Goal: Transaction & Acquisition: Obtain resource

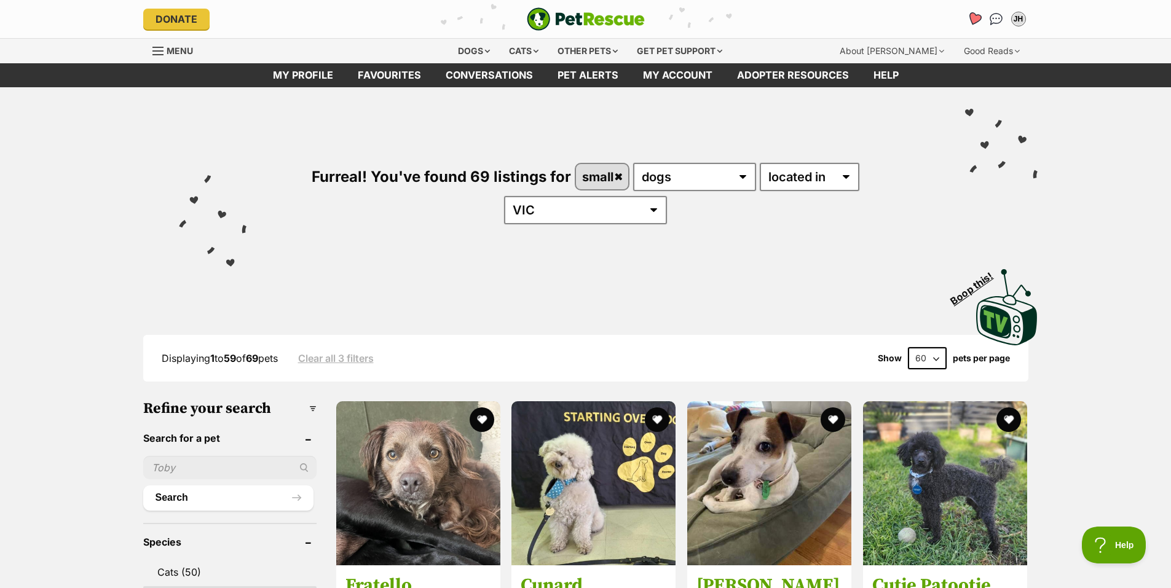
click at [973, 17] on icon "Favourites" at bounding box center [974, 19] width 15 height 14
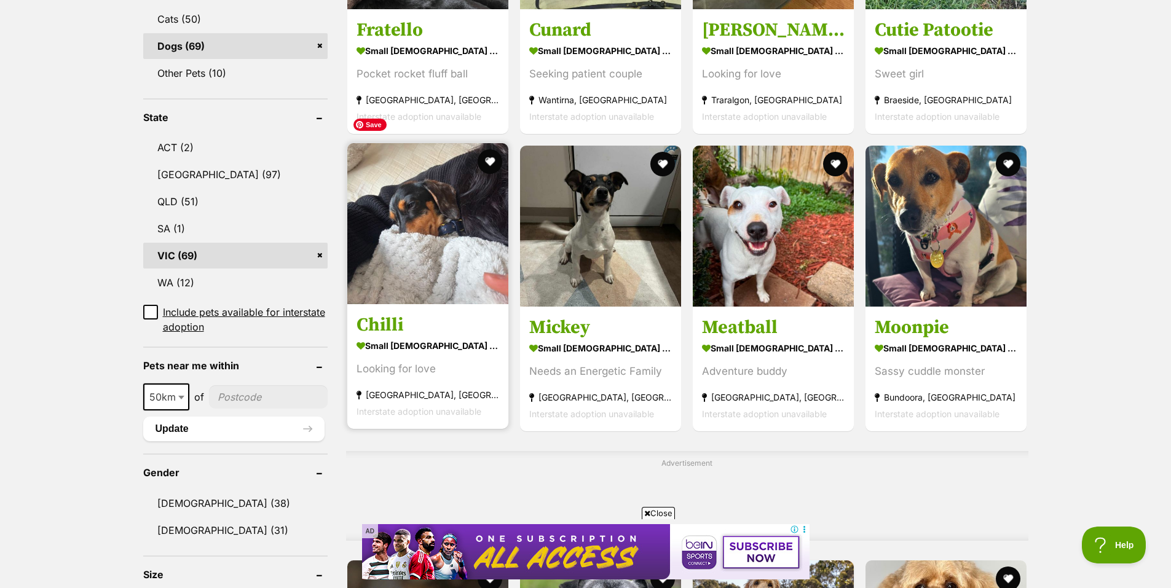
click at [426, 251] on img at bounding box center [427, 223] width 161 height 161
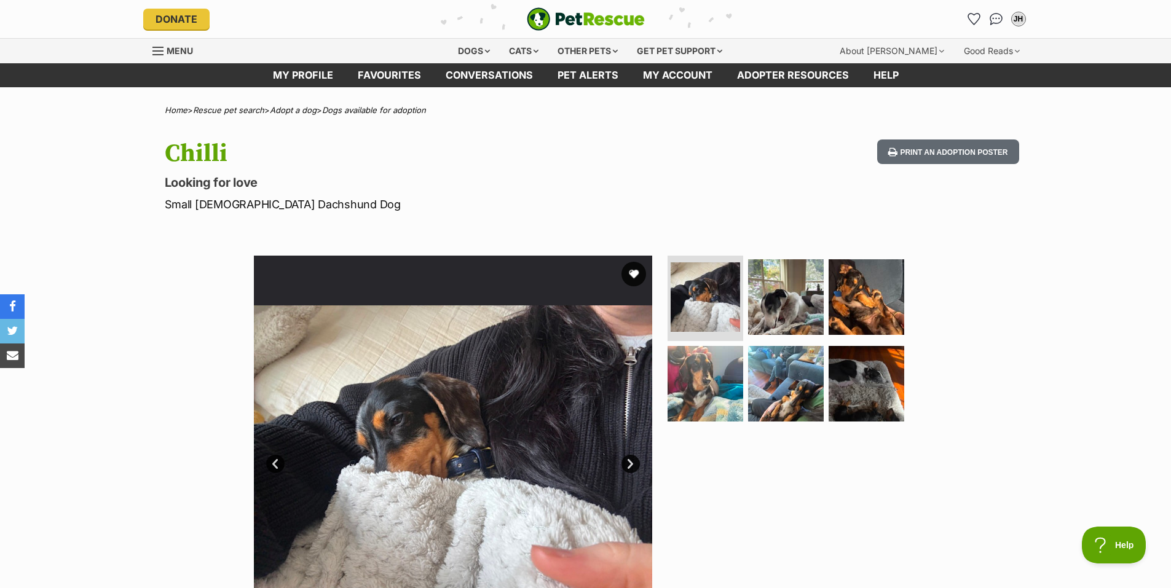
scroll to position [61, 0]
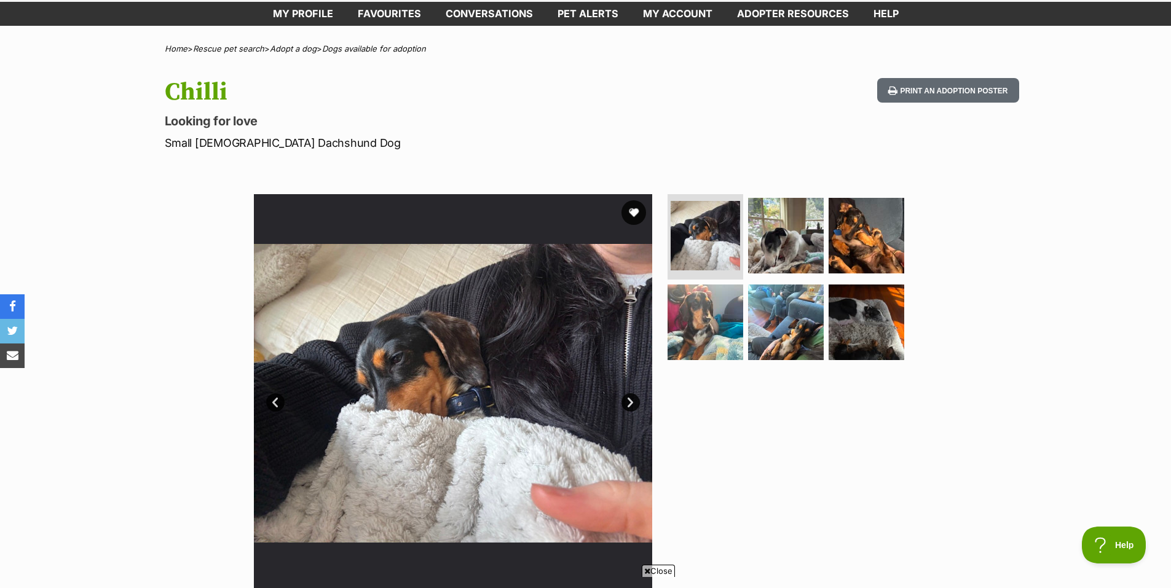
click at [629, 398] on link "Next" at bounding box center [631, 403] width 18 height 18
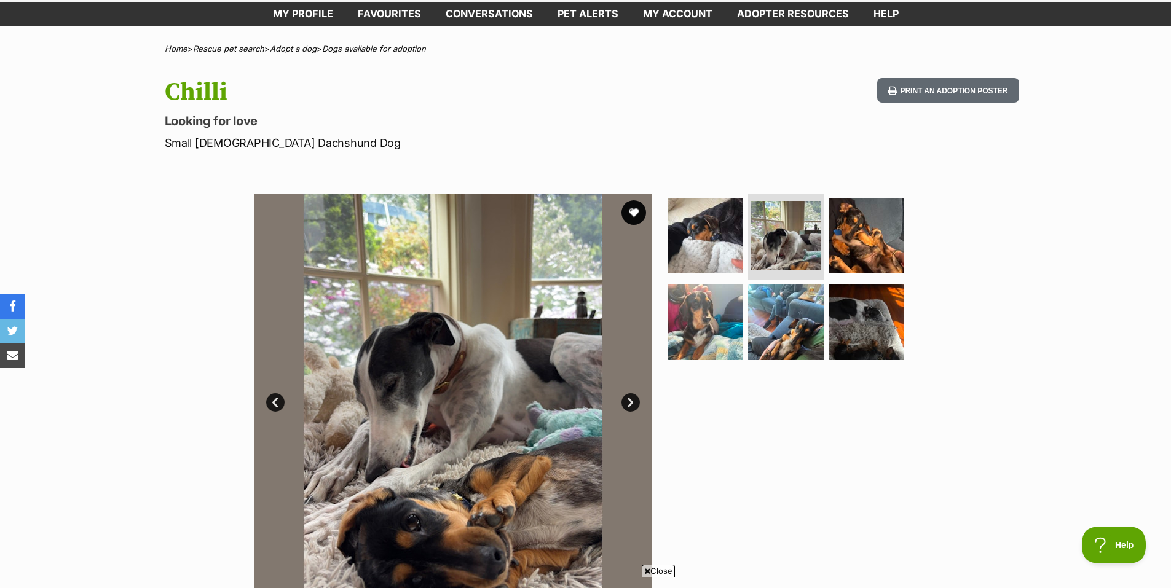
scroll to position [0, 0]
click at [629, 398] on link "Next" at bounding box center [631, 403] width 18 height 18
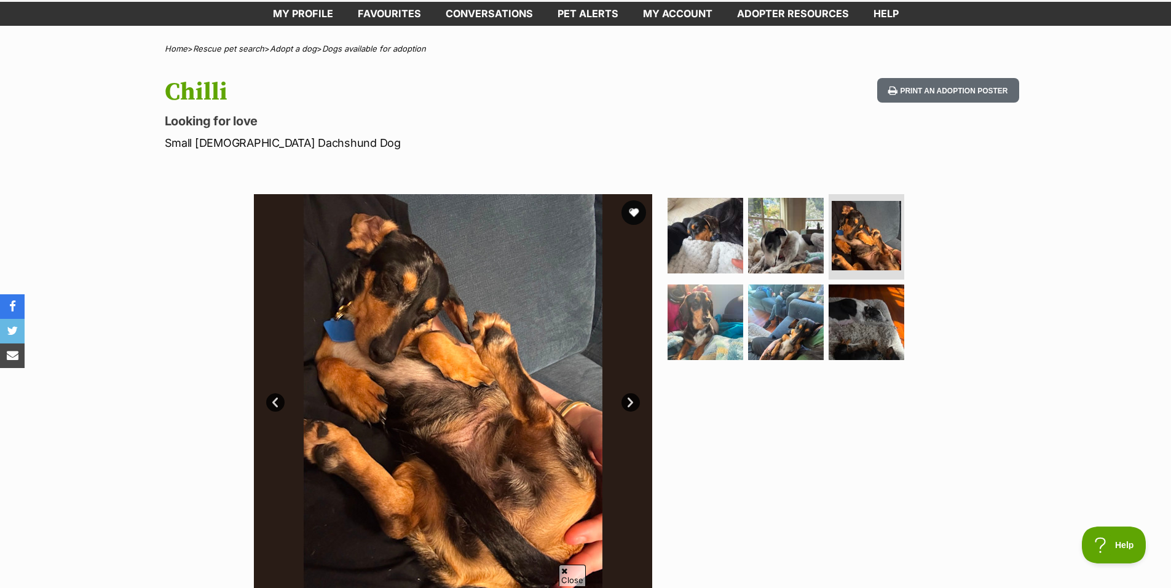
click at [629, 398] on link "Next" at bounding box center [631, 403] width 18 height 18
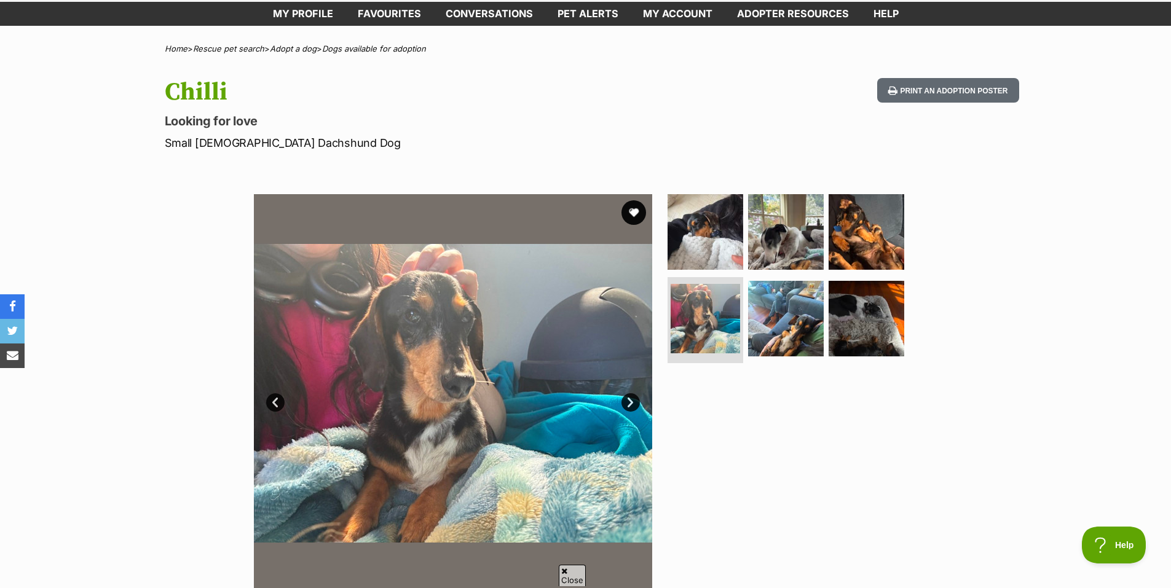
click at [629, 398] on link "Next" at bounding box center [631, 403] width 18 height 18
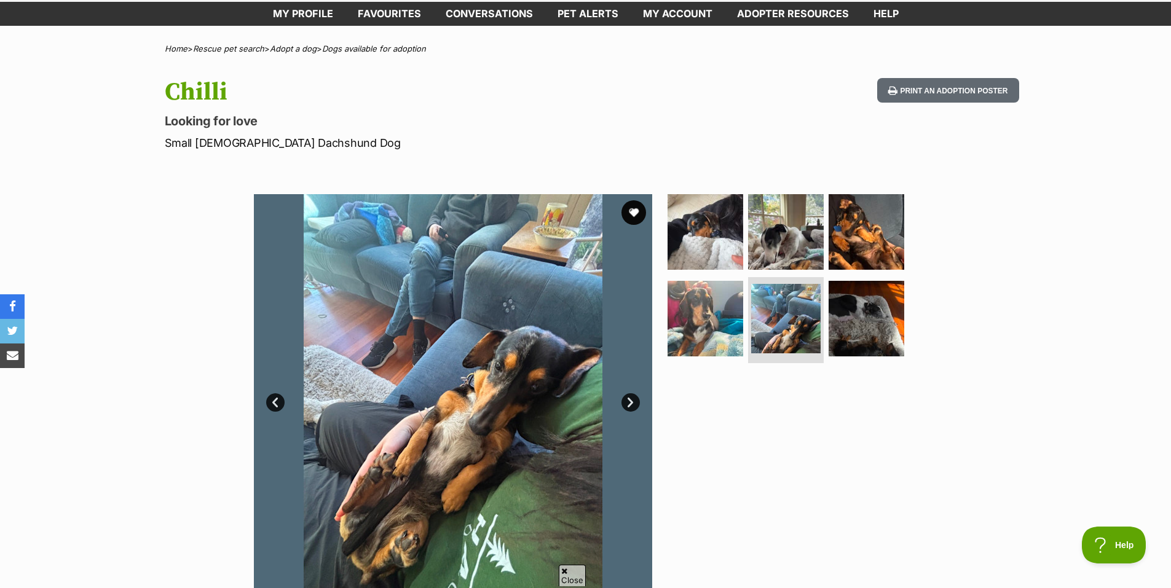
click at [629, 398] on link "Next" at bounding box center [631, 403] width 18 height 18
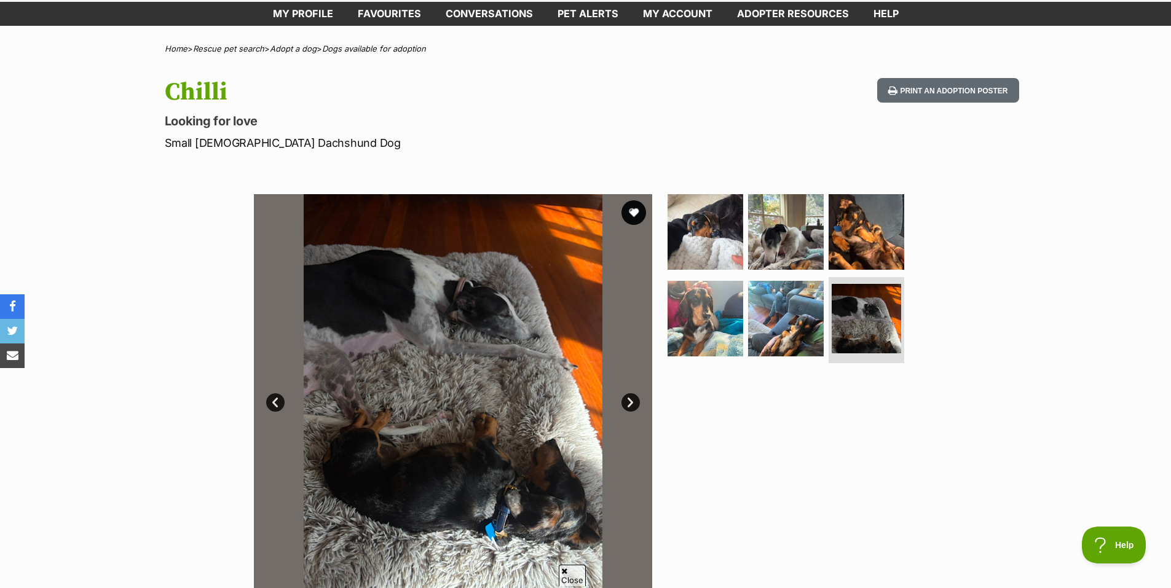
click at [629, 398] on link "Next" at bounding box center [631, 403] width 18 height 18
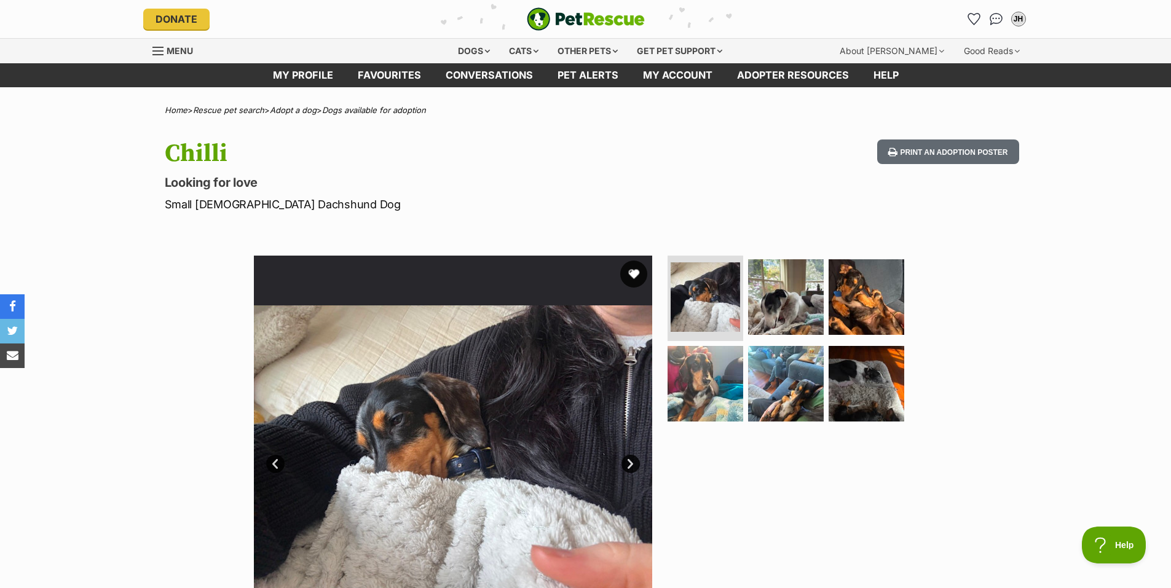
click at [634, 275] on button "favourite" at bounding box center [633, 274] width 27 height 27
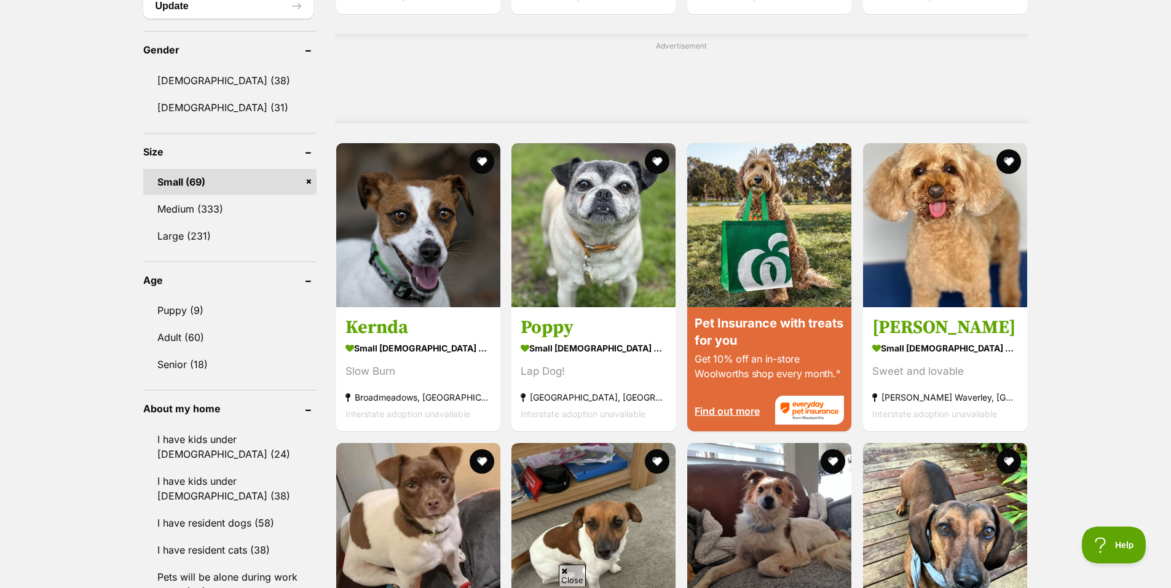
scroll to position [984, 0]
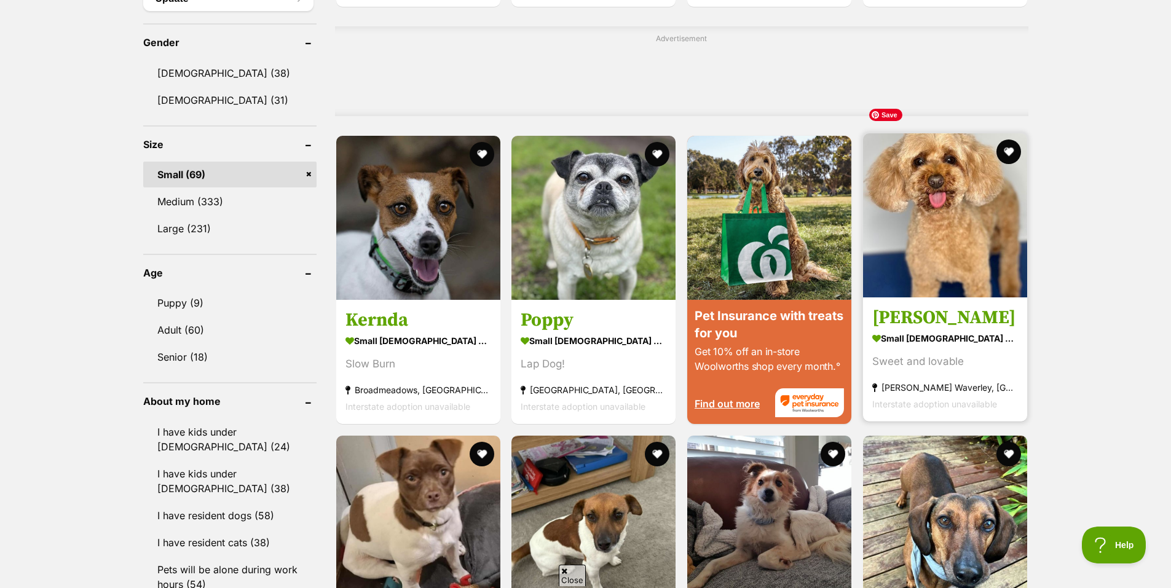
click at [950, 217] on img at bounding box center [945, 215] width 164 height 164
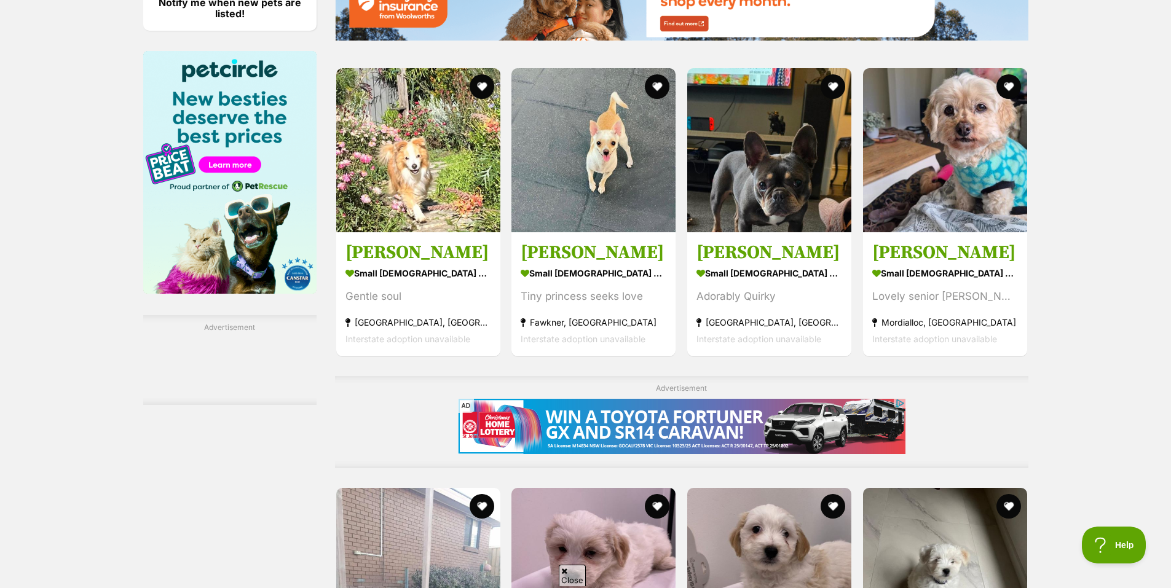
scroll to position [1783, 0]
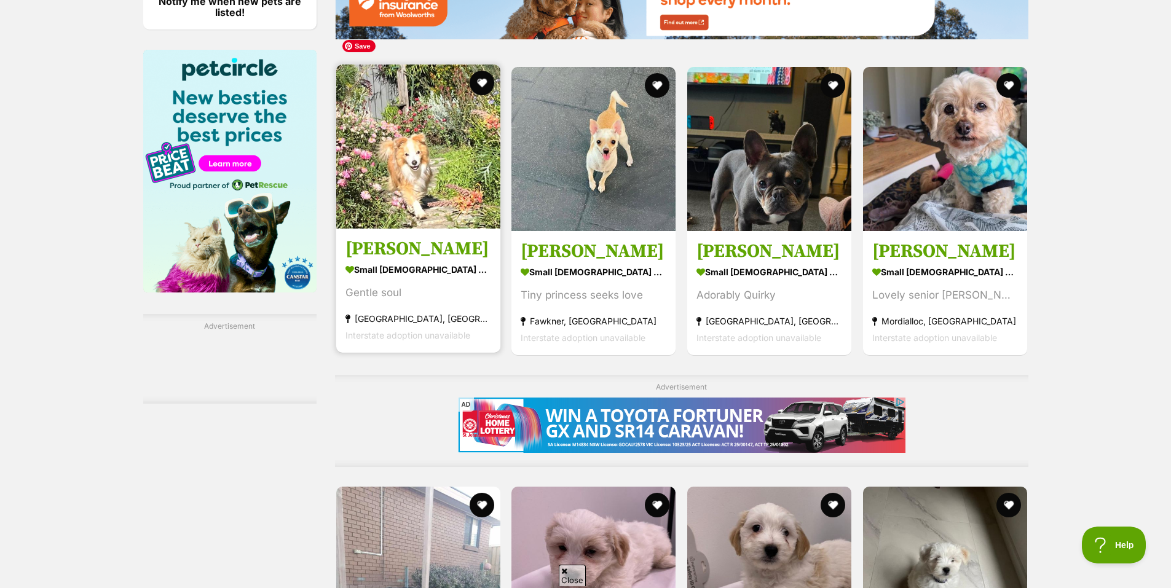
click at [449, 144] on img at bounding box center [418, 147] width 164 height 164
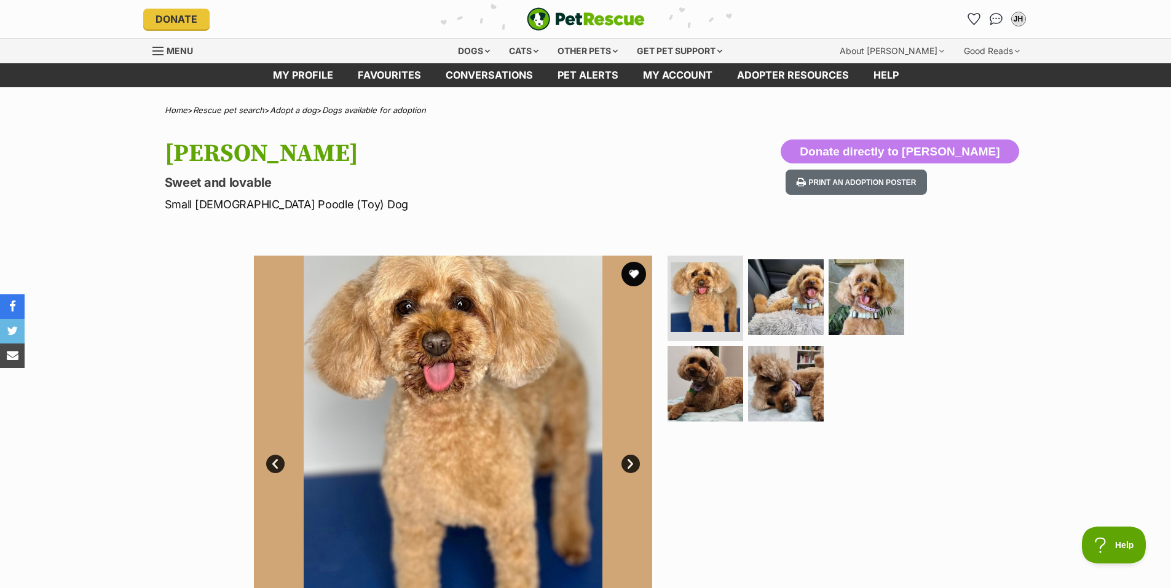
click at [626, 465] on link "Next" at bounding box center [631, 464] width 18 height 18
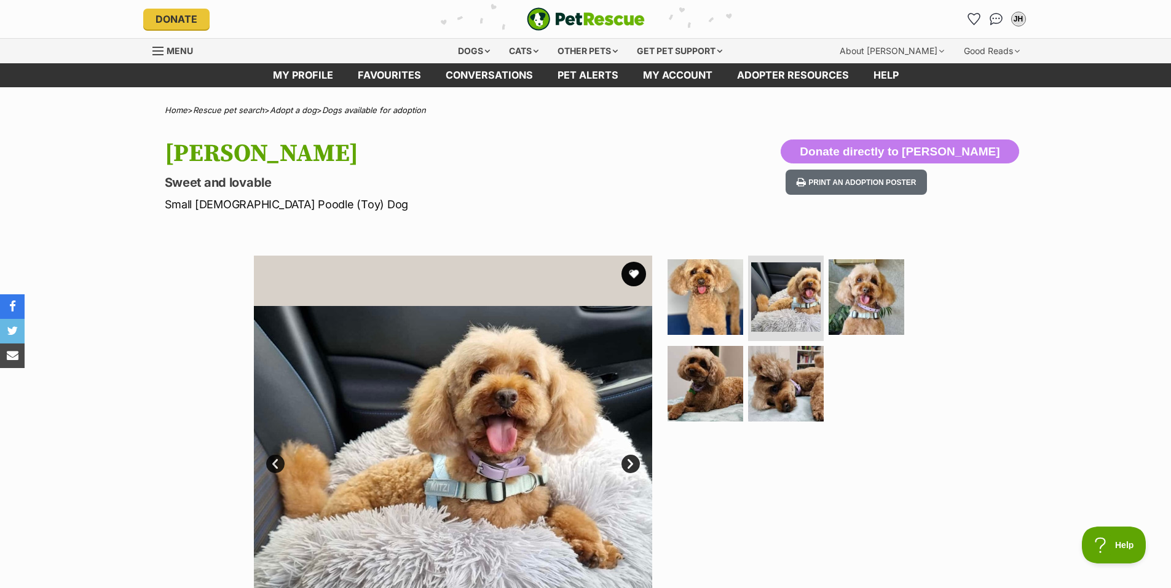
click at [626, 465] on link "Next" at bounding box center [631, 464] width 18 height 18
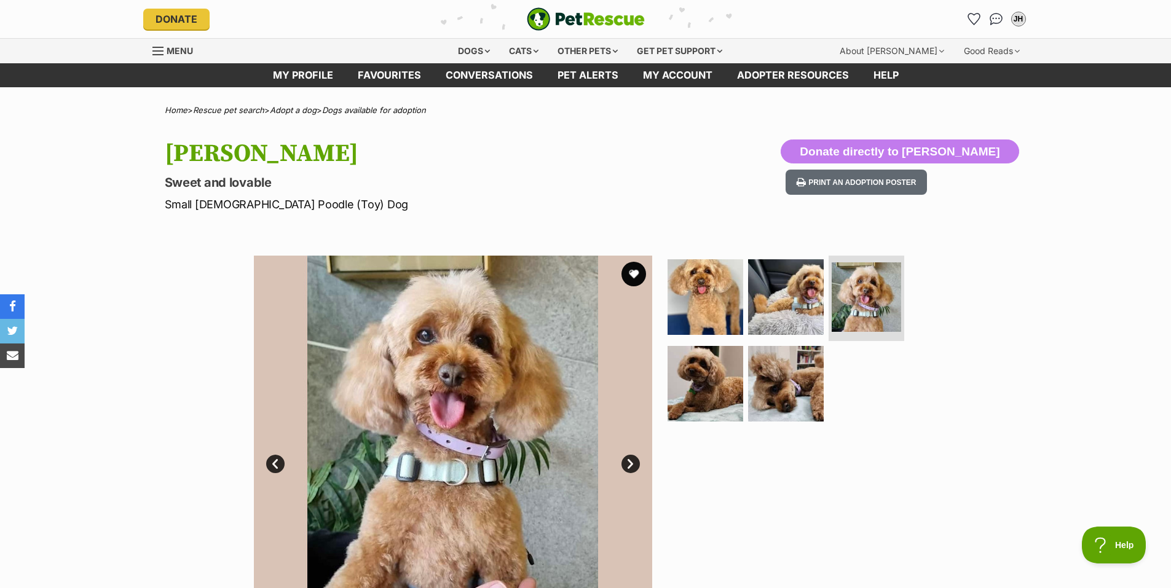
click at [626, 465] on link "Next" at bounding box center [631, 464] width 18 height 18
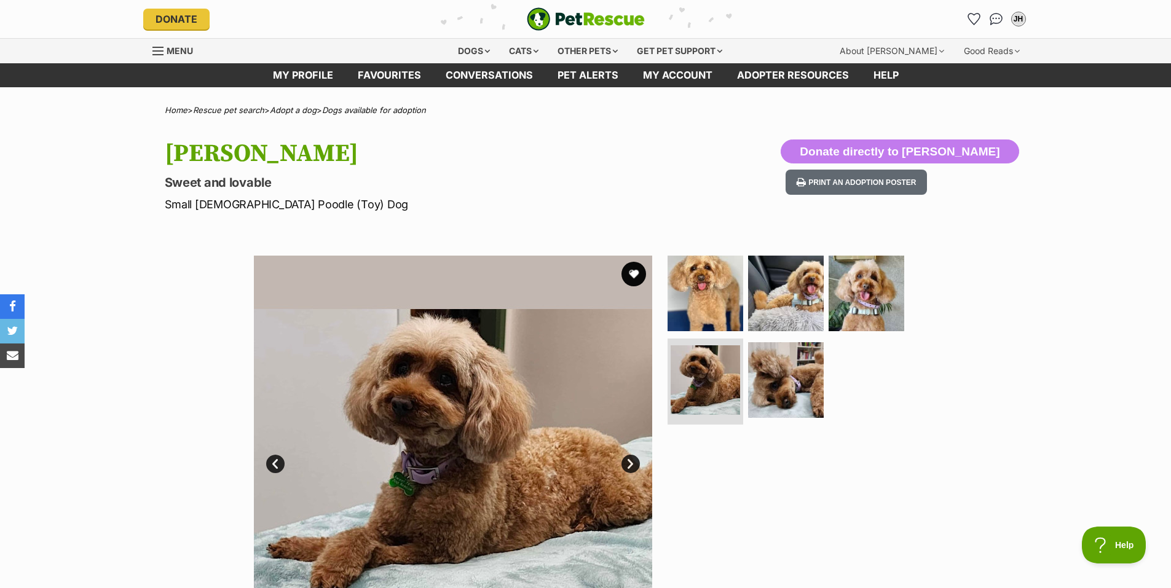
click at [626, 465] on link "Next" at bounding box center [631, 464] width 18 height 18
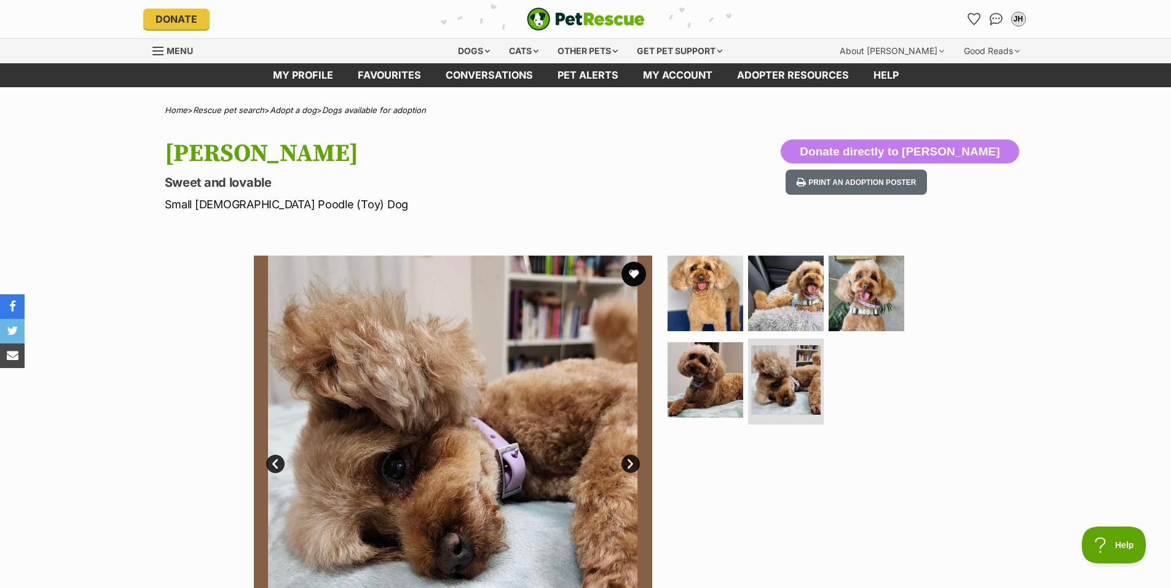
click at [626, 465] on link "Next" at bounding box center [631, 464] width 18 height 18
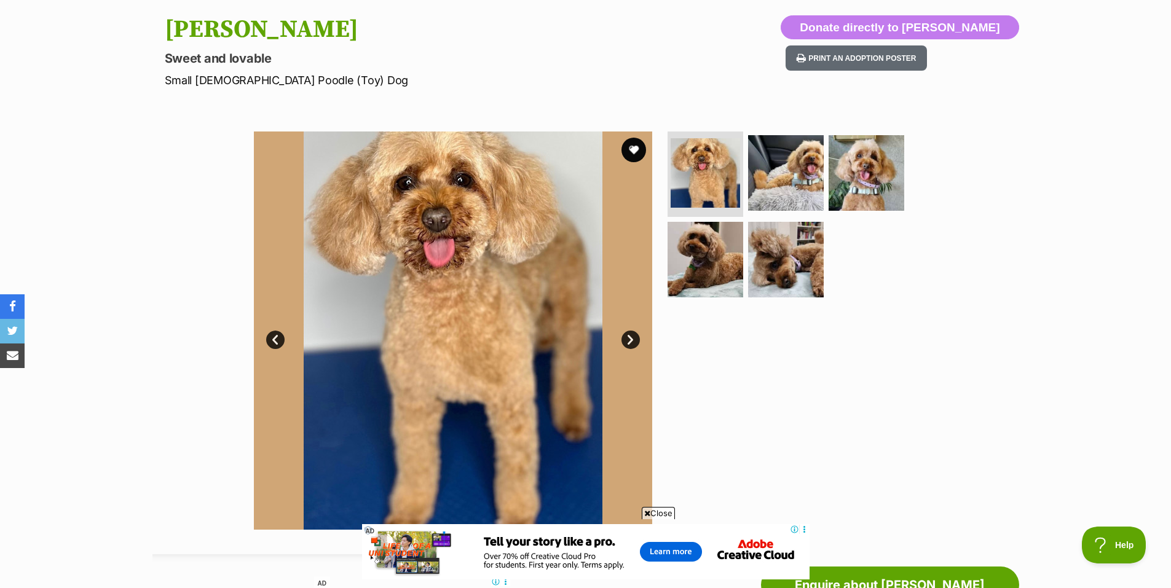
scroll to position [123, 0]
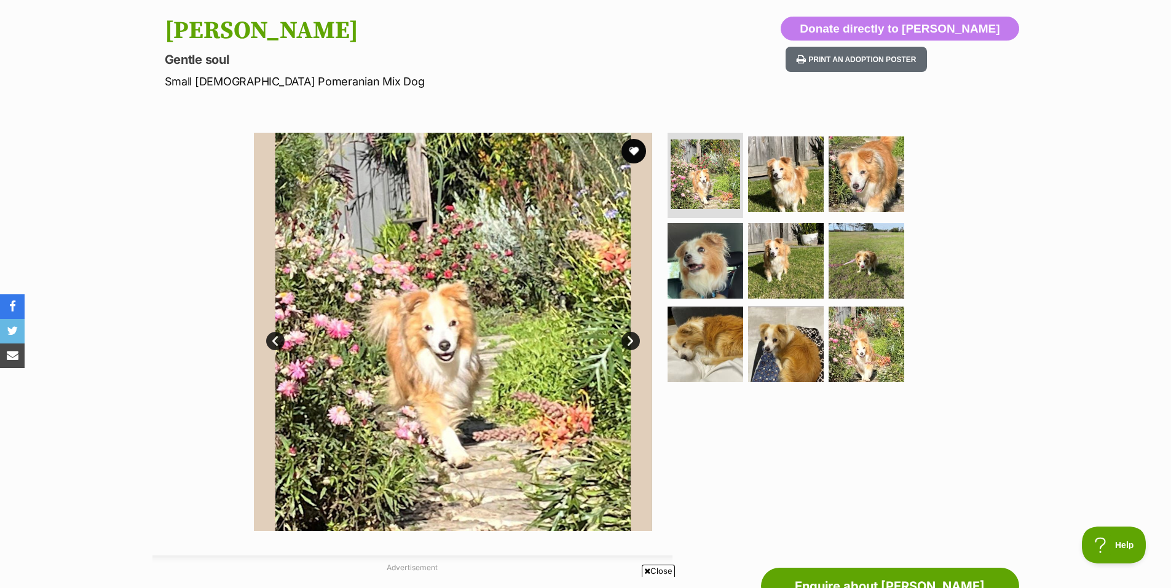
click at [627, 344] on link "Next" at bounding box center [631, 341] width 18 height 18
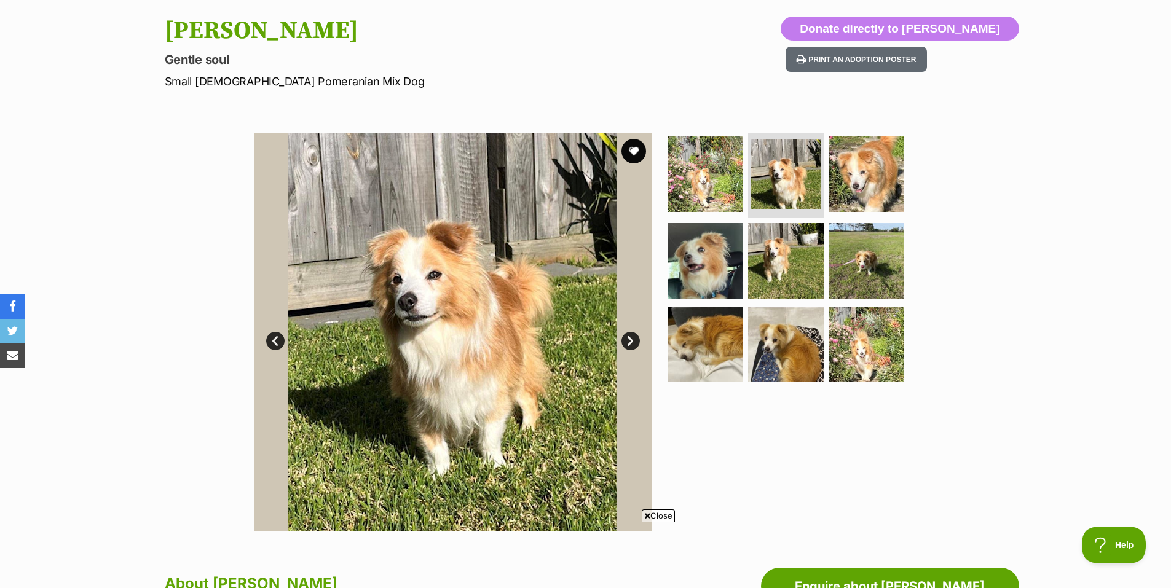
click at [627, 344] on link "Next" at bounding box center [631, 341] width 18 height 18
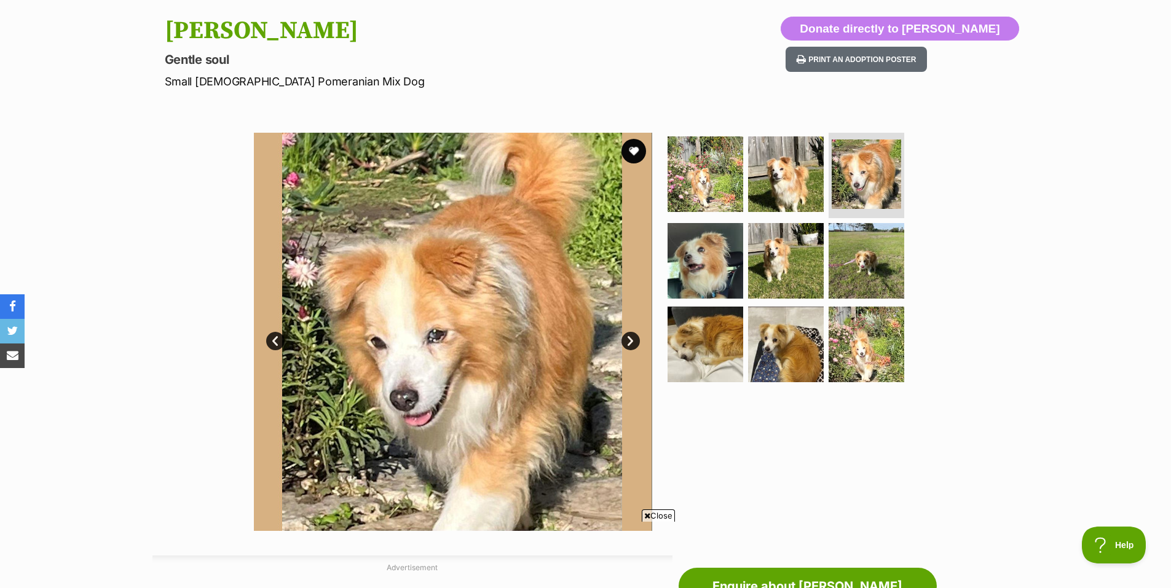
click at [627, 344] on link "Next" at bounding box center [631, 341] width 18 height 18
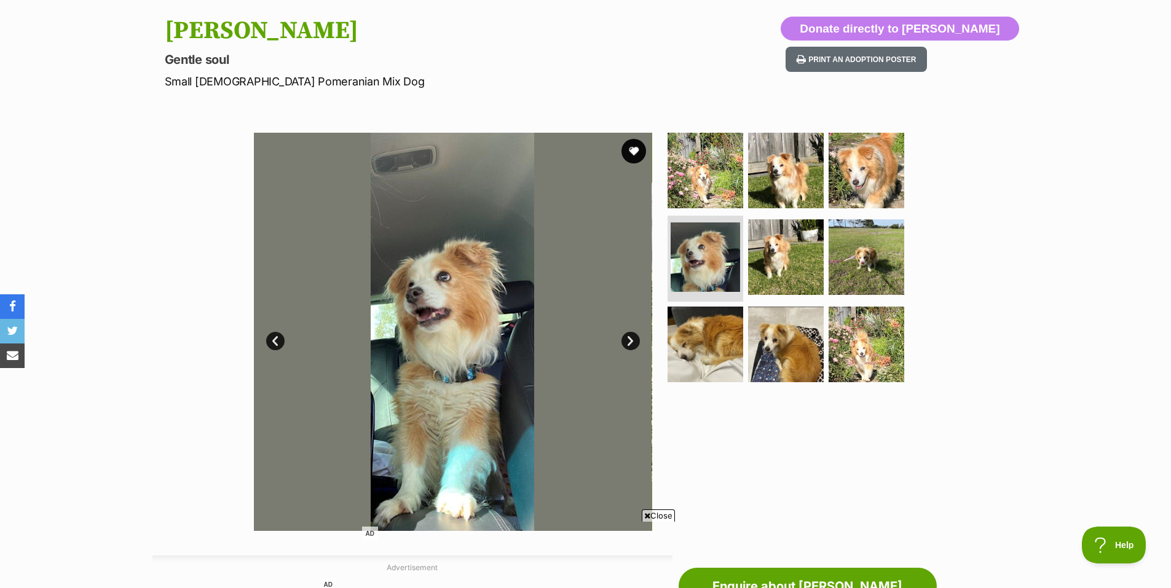
click at [627, 344] on link "Next" at bounding box center [631, 341] width 18 height 18
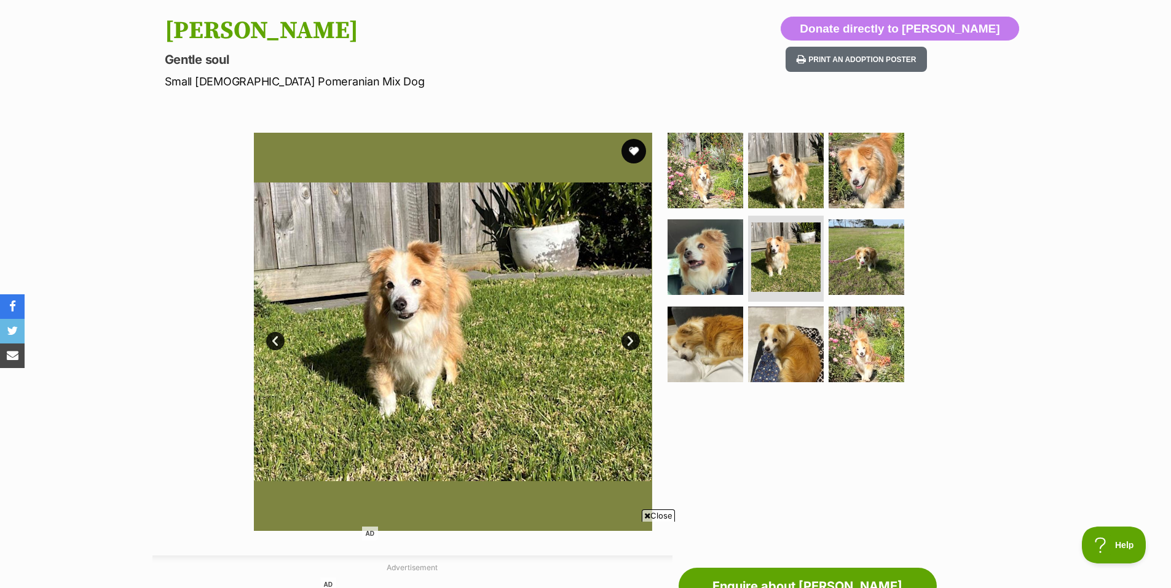
click at [627, 344] on link "Next" at bounding box center [631, 341] width 18 height 18
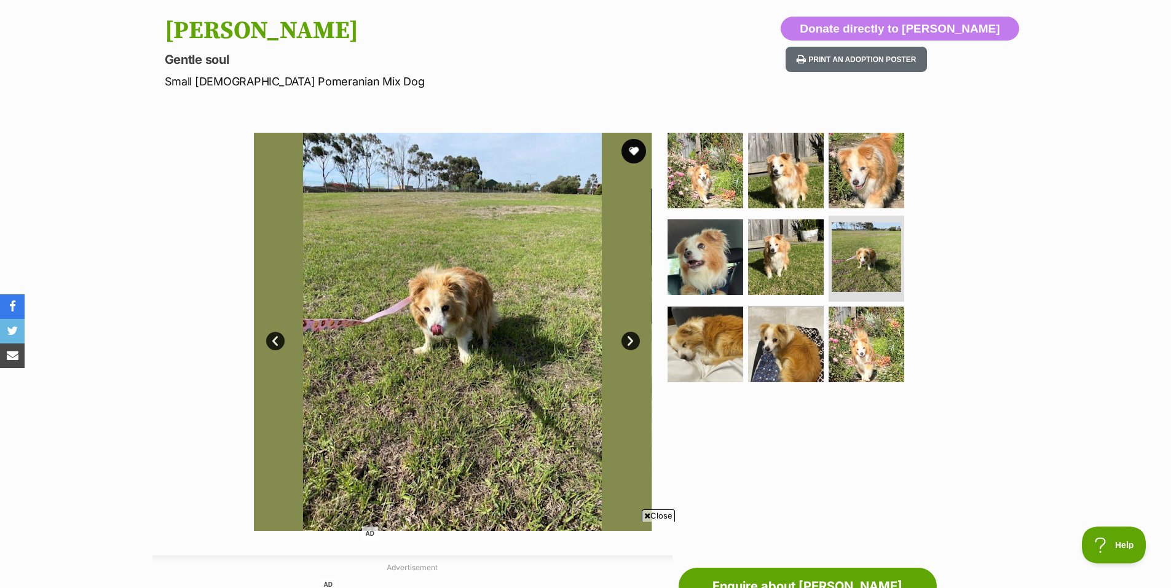
click at [627, 344] on link "Next" at bounding box center [631, 341] width 18 height 18
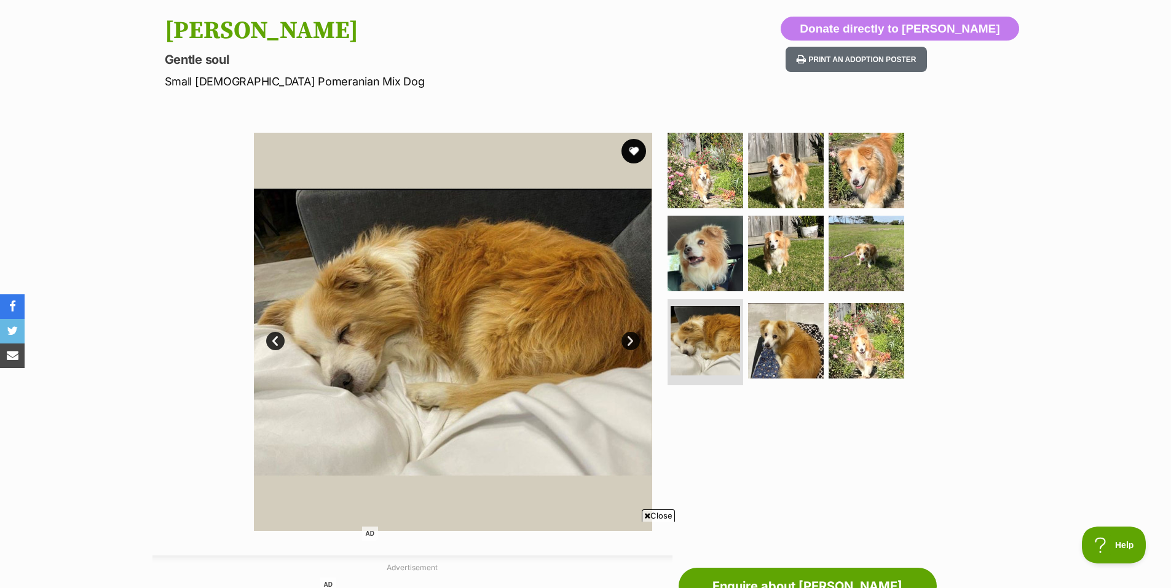
click at [627, 344] on link "Next" at bounding box center [631, 341] width 18 height 18
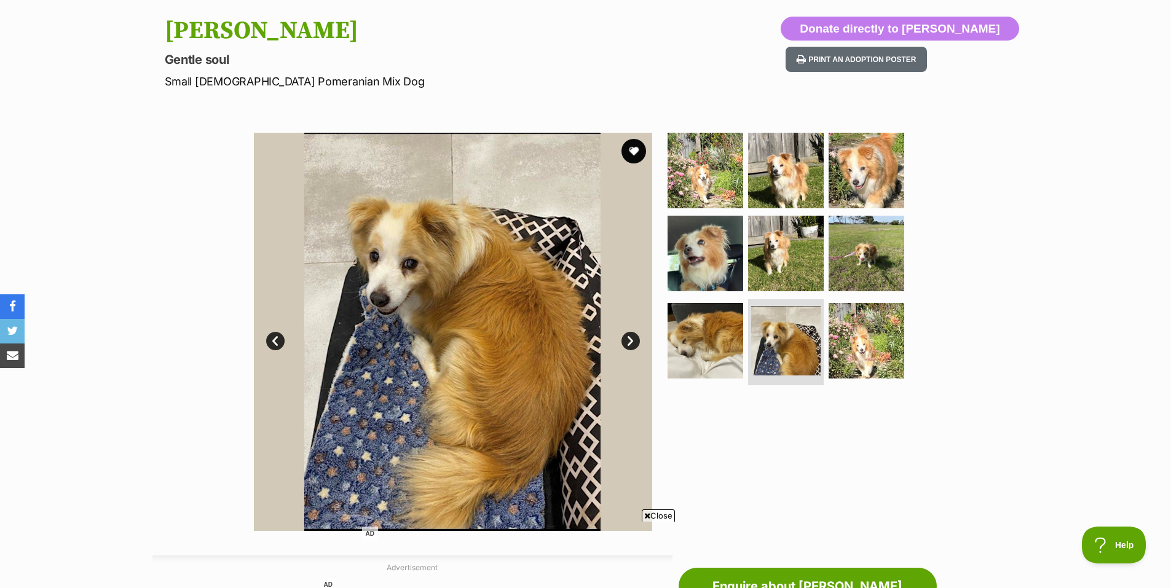
click at [627, 344] on link "Next" at bounding box center [631, 341] width 18 height 18
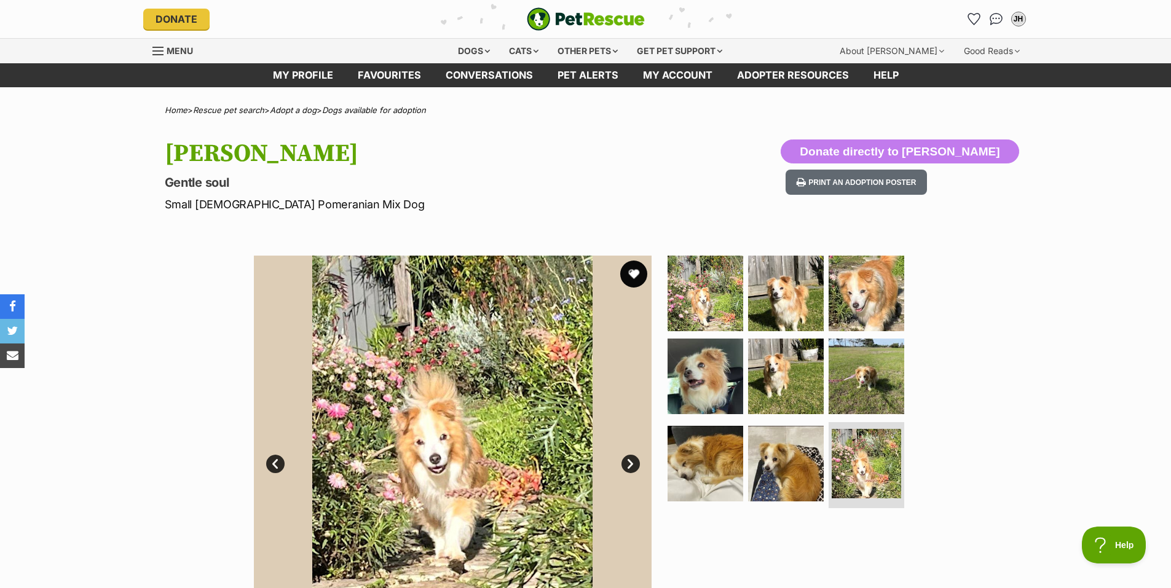
click at [636, 274] on button "favourite" at bounding box center [633, 274] width 27 height 27
click at [632, 275] on button "favourite" at bounding box center [633, 274] width 27 height 27
click at [638, 274] on button "favourite" at bounding box center [633, 274] width 27 height 27
click at [974, 14] on icon "Favourites" at bounding box center [974, 19] width 15 height 14
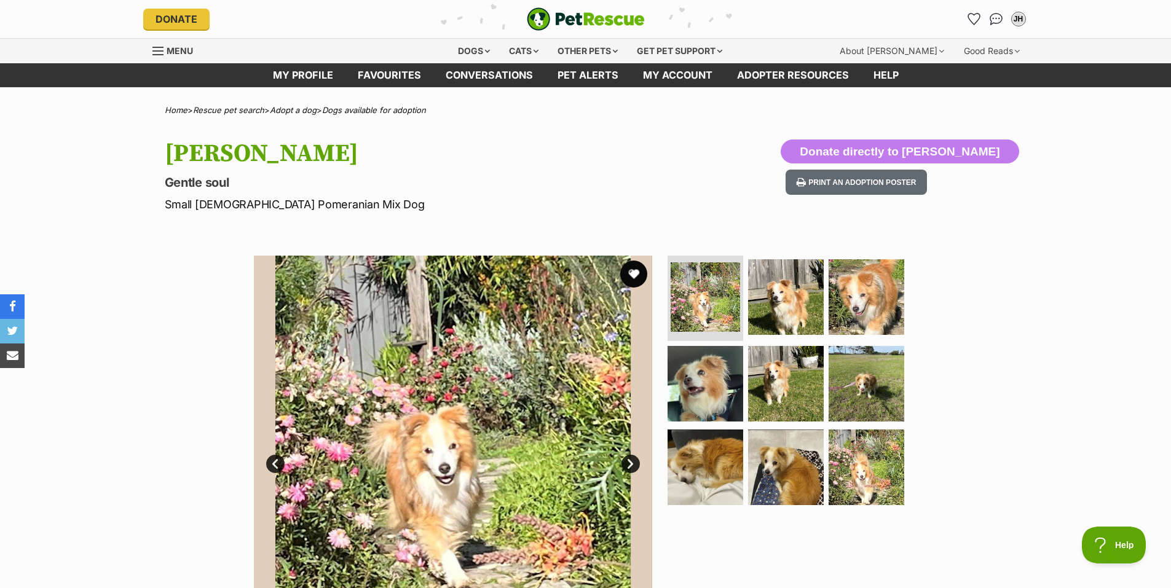
click at [633, 272] on button "favourite" at bounding box center [633, 274] width 27 height 27
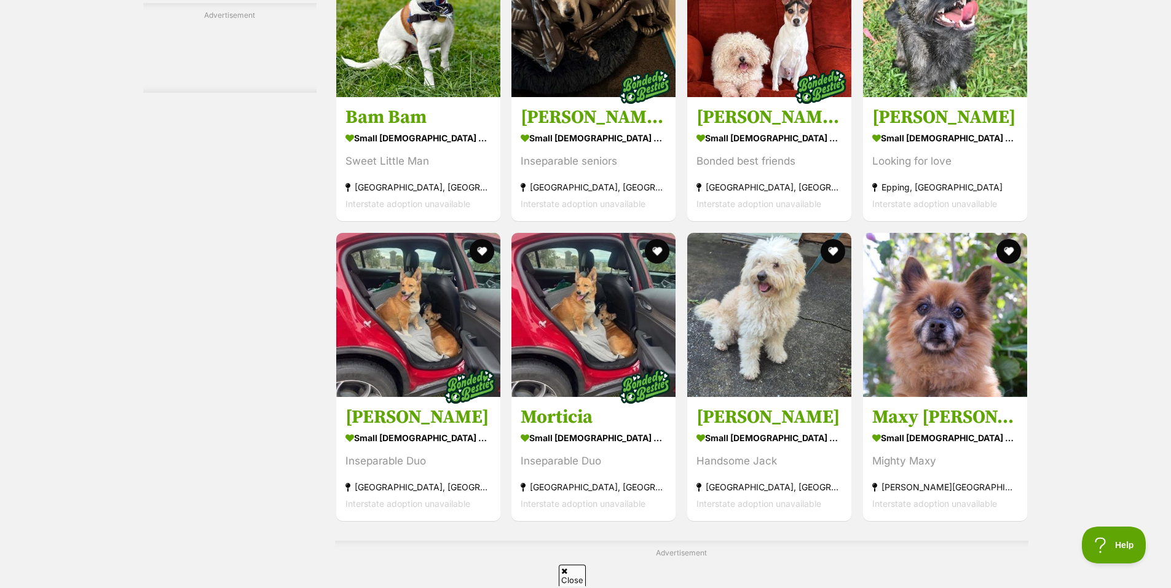
scroll to position [4673, 0]
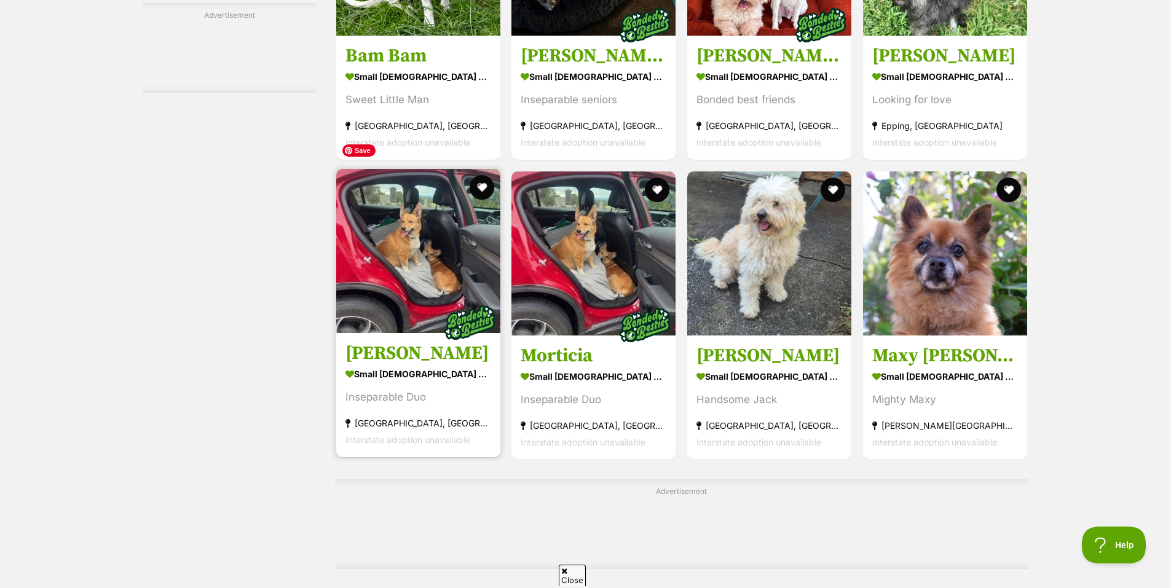
click at [414, 237] on img at bounding box center [418, 251] width 164 height 164
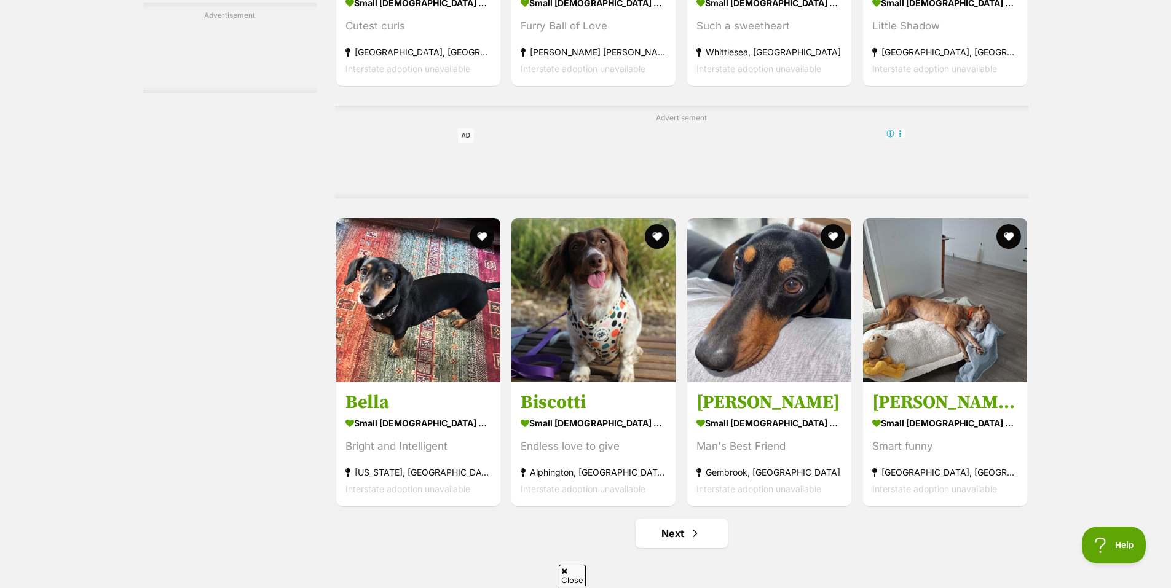
scroll to position [5534, 0]
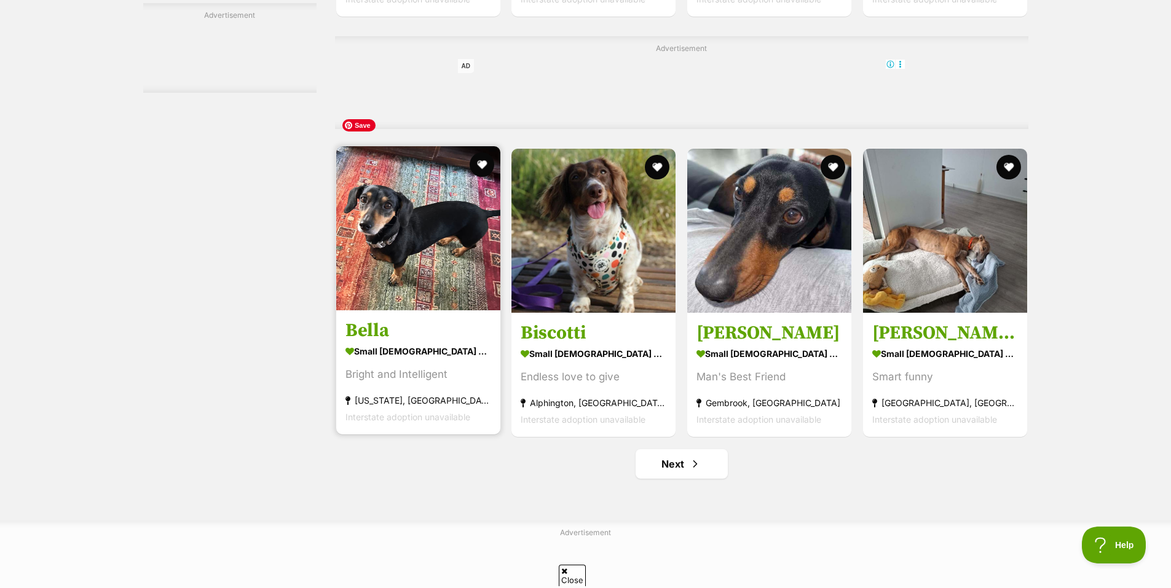
click at [421, 234] on img at bounding box center [418, 228] width 164 height 164
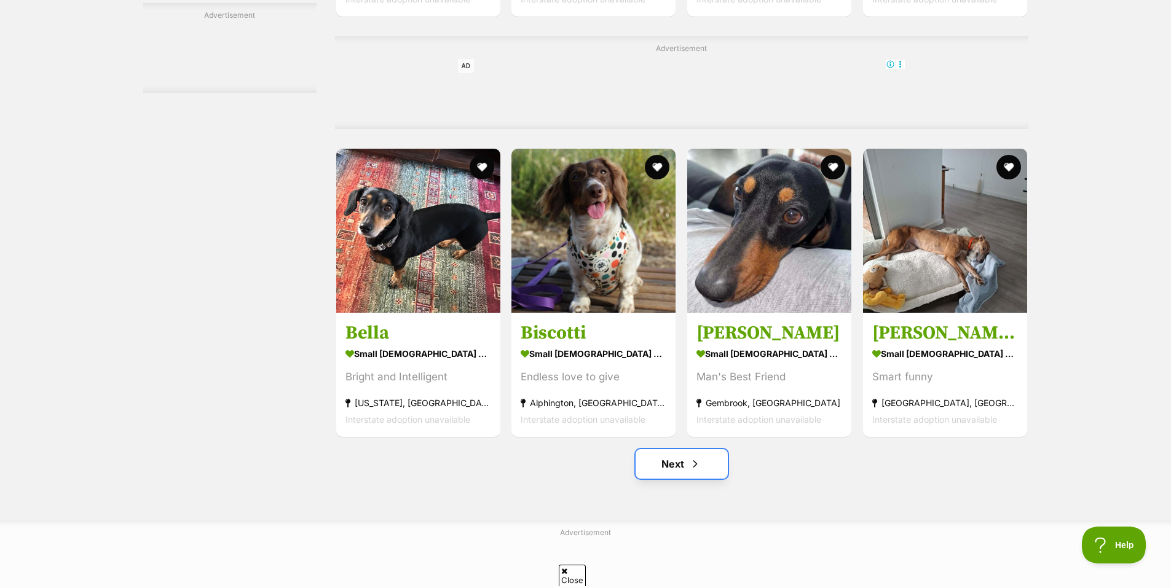
click at [671, 450] on link "Next" at bounding box center [682, 465] width 92 height 30
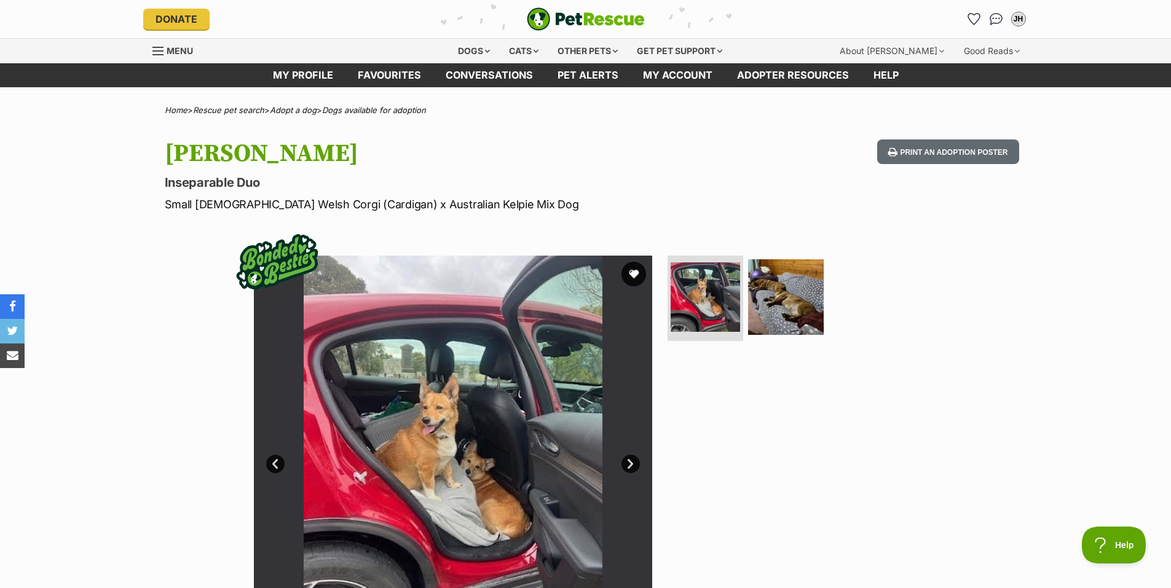
click at [624, 464] on link "Next" at bounding box center [631, 464] width 18 height 18
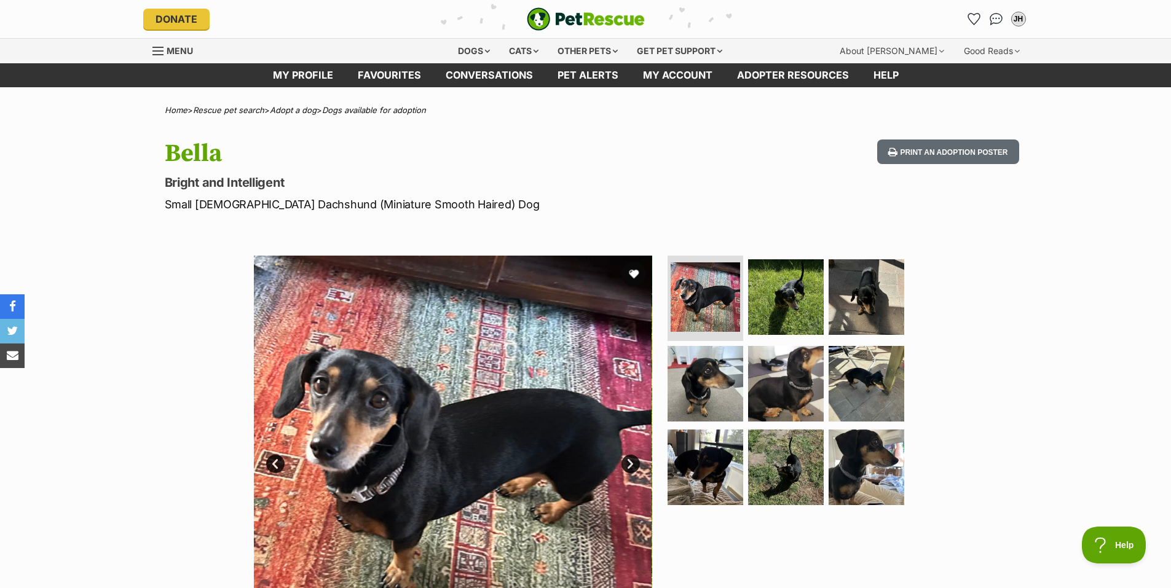
click at [630, 464] on link "Next" at bounding box center [631, 464] width 18 height 18
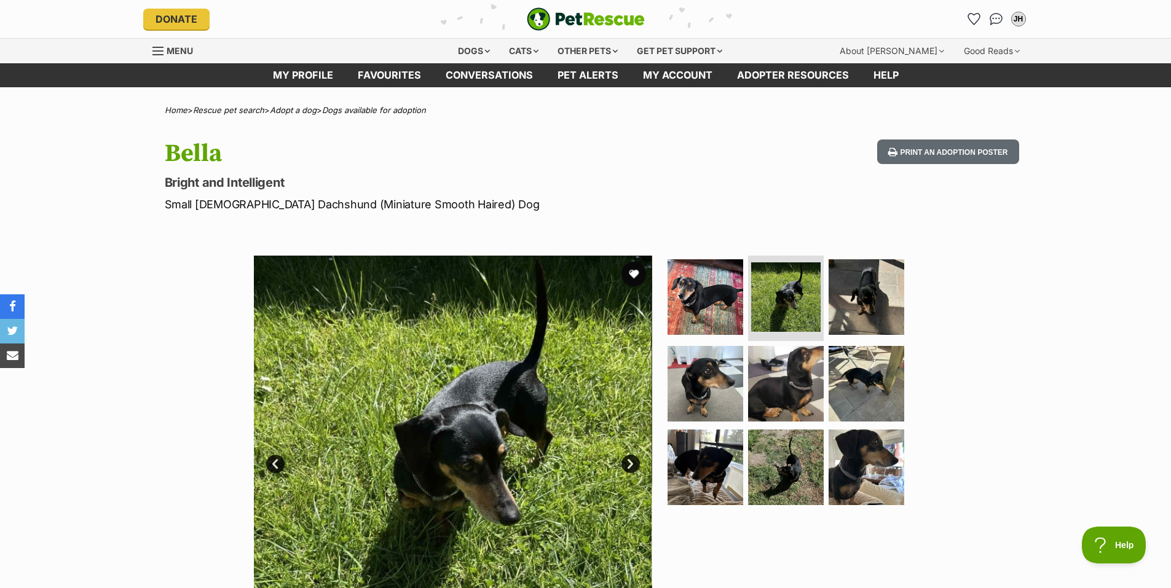
click at [630, 464] on link "Next" at bounding box center [631, 464] width 18 height 18
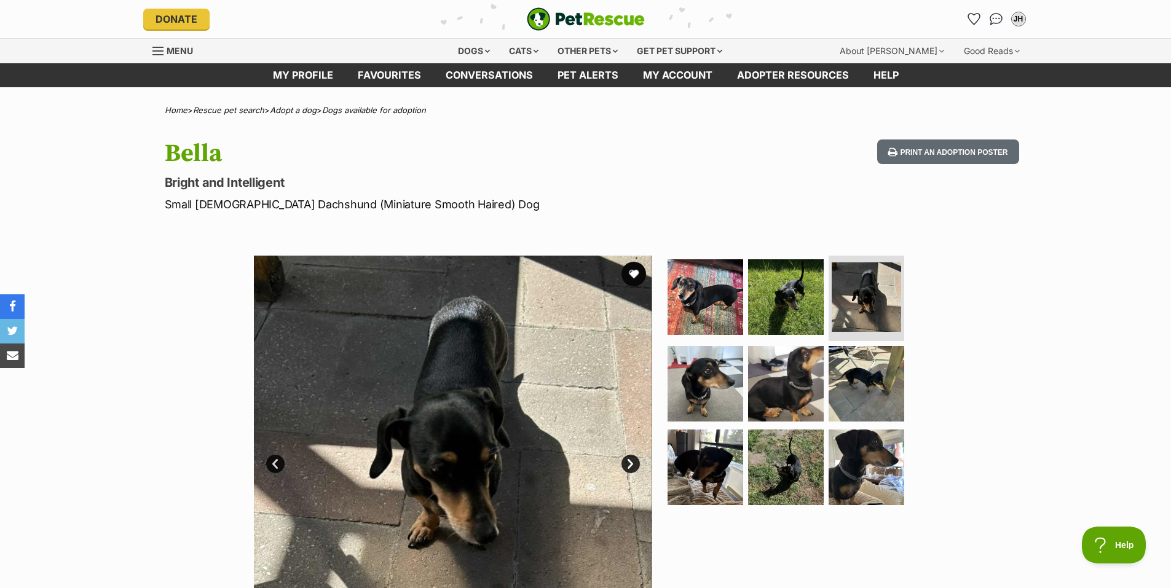
click at [630, 464] on link "Next" at bounding box center [631, 464] width 18 height 18
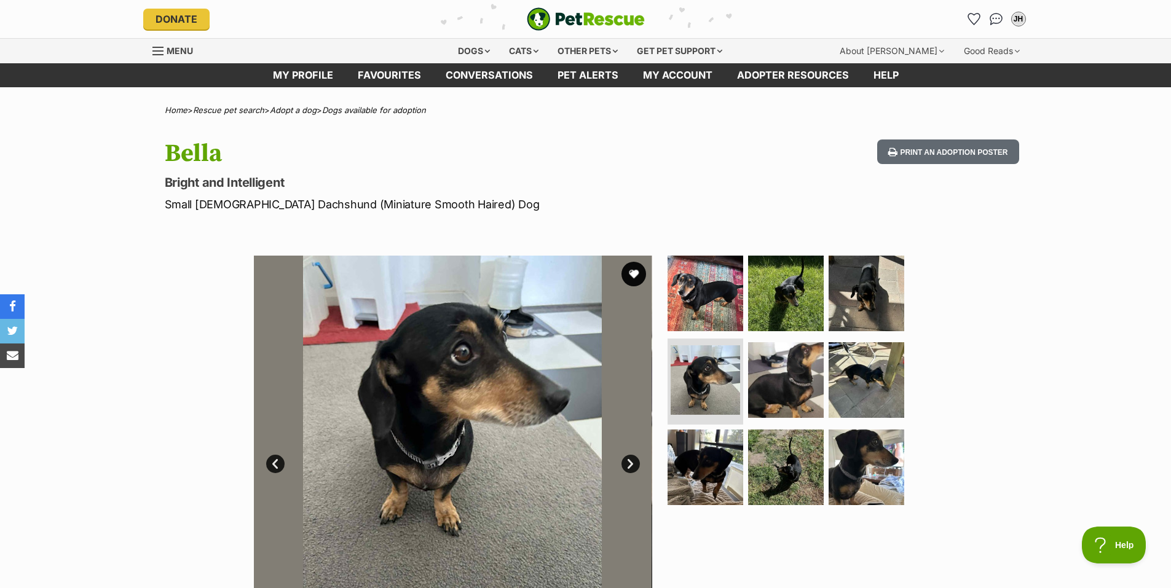
click at [630, 464] on link "Next" at bounding box center [631, 464] width 18 height 18
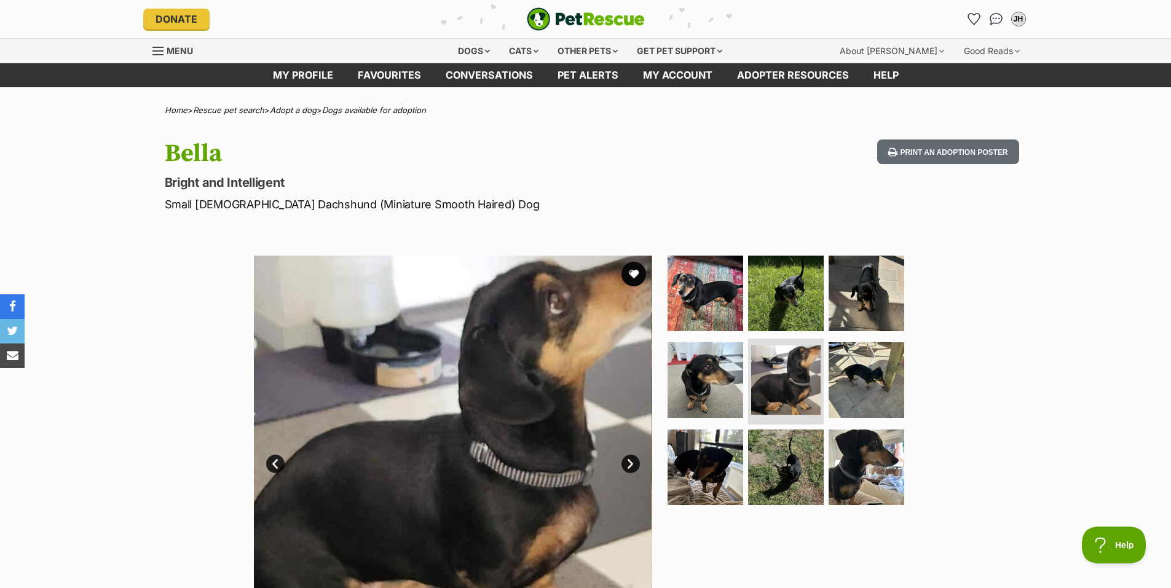
click at [630, 464] on link "Next" at bounding box center [631, 464] width 18 height 18
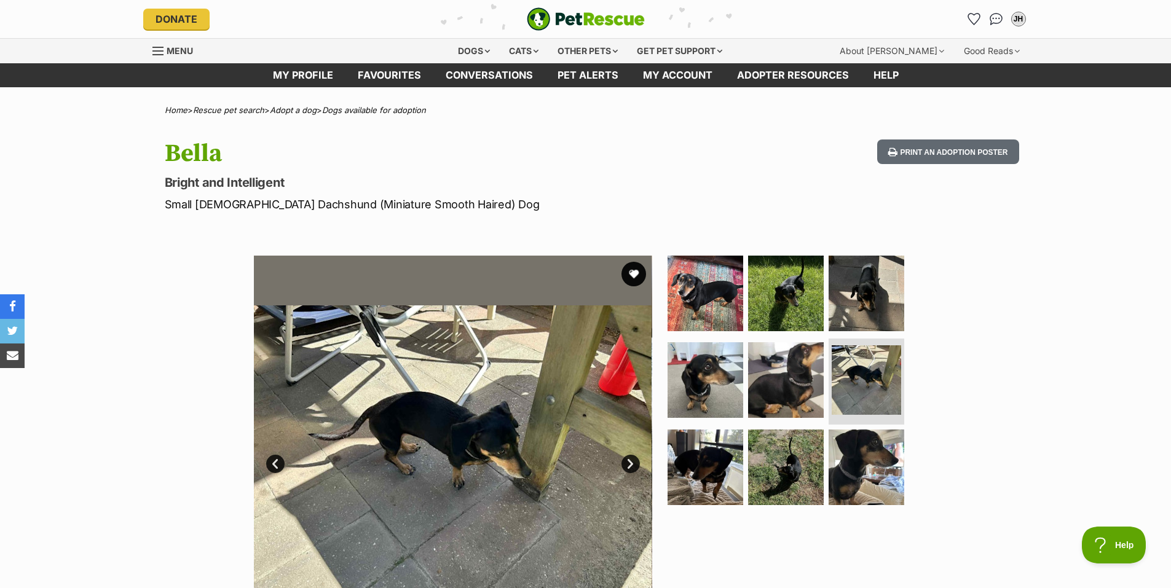
click at [630, 464] on link "Next" at bounding box center [631, 464] width 18 height 18
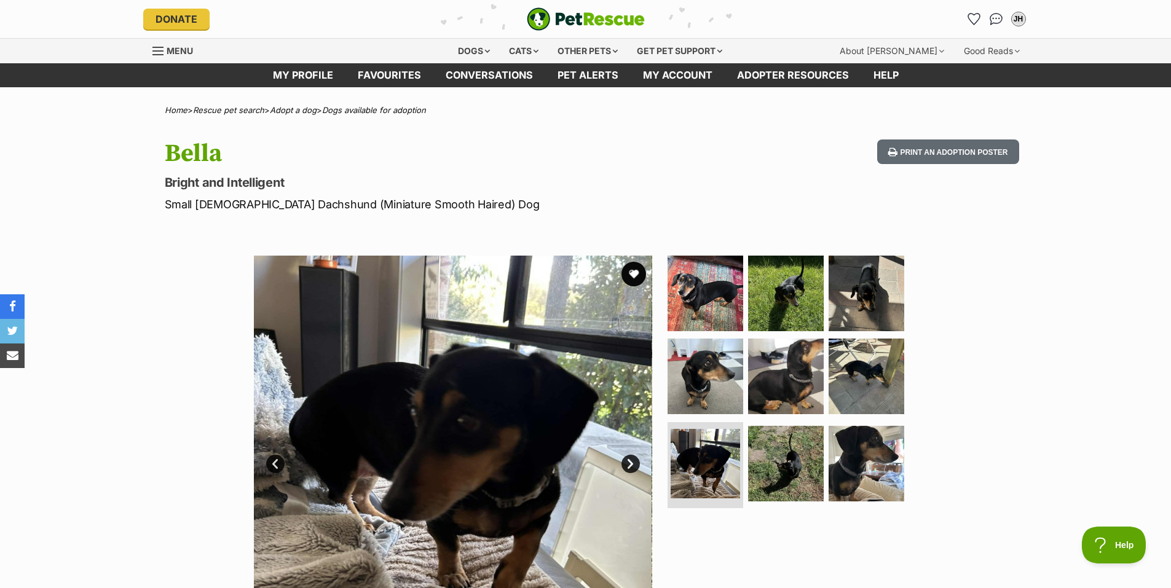
click at [630, 464] on link "Next" at bounding box center [631, 464] width 18 height 18
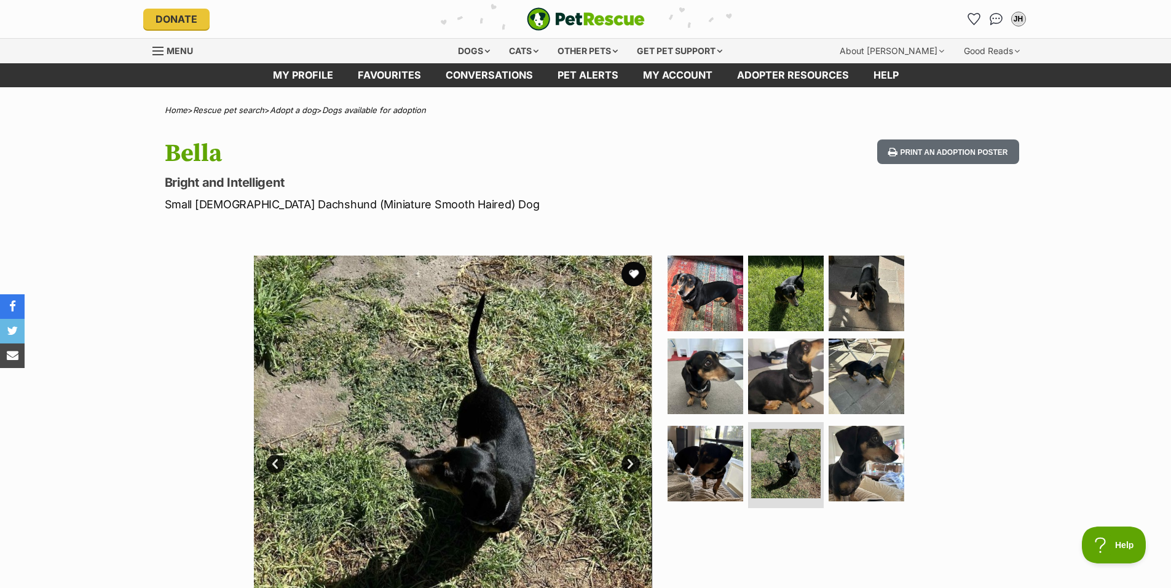
click at [630, 464] on link "Next" at bounding box center [631, 464] width 18 height 18
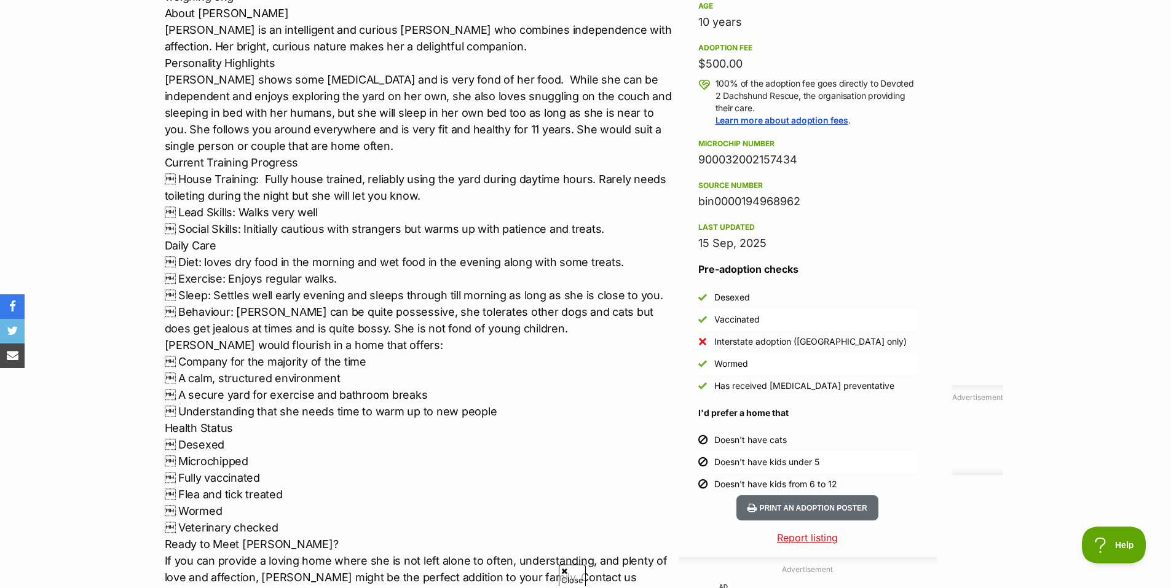
scroll to position [922, 0]
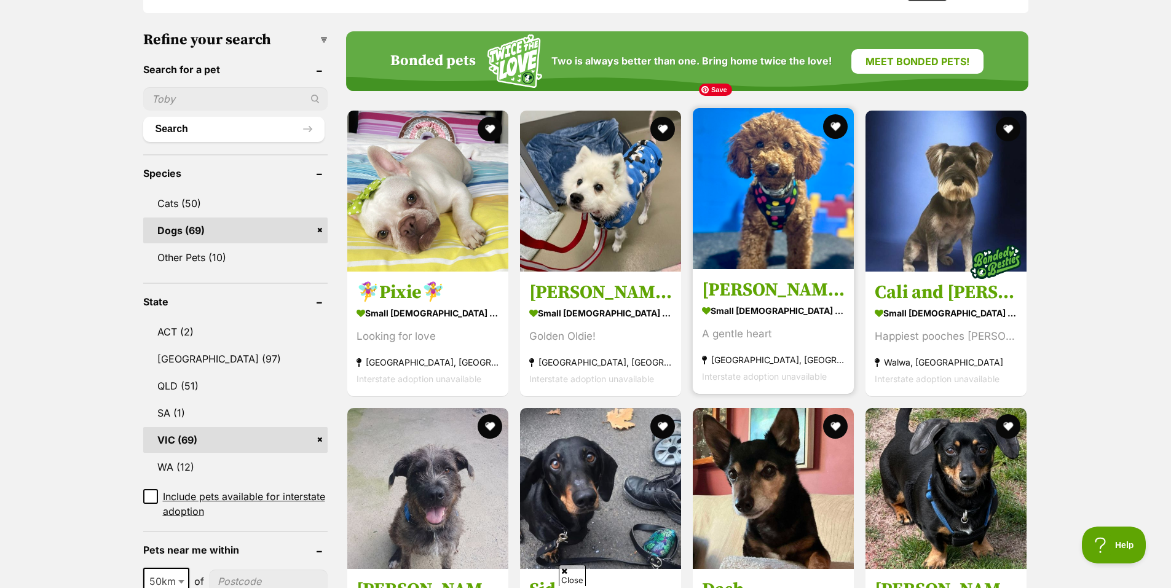
click at [763, 190] on img at bounding box center [773, 188] width 161 height 161
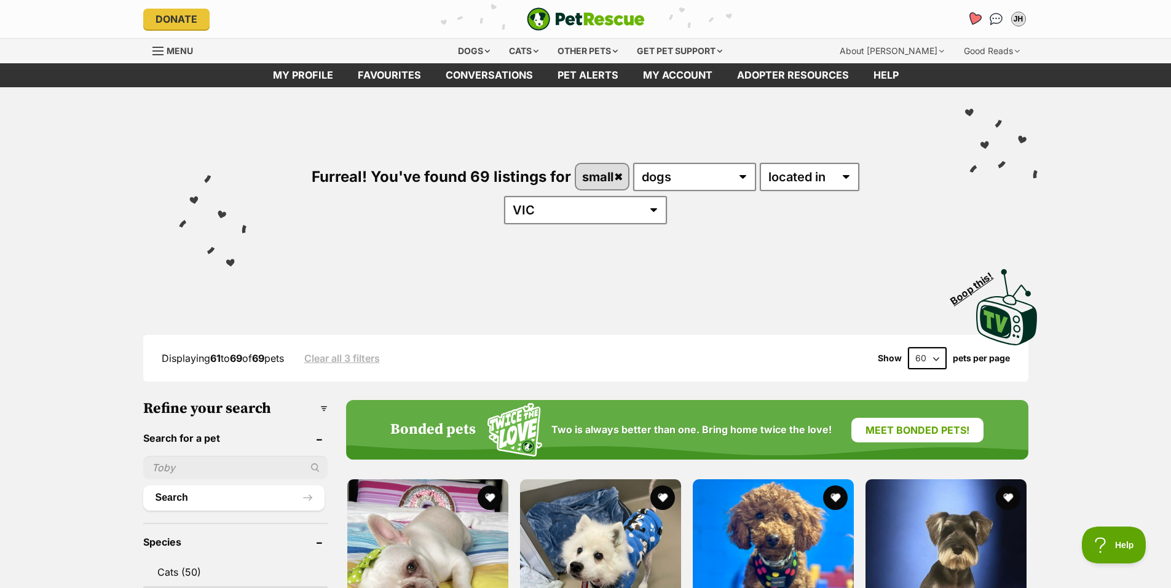
click at [976, 18] on icon "Favourites" at bounding box center [974, 19] width 15 height 14
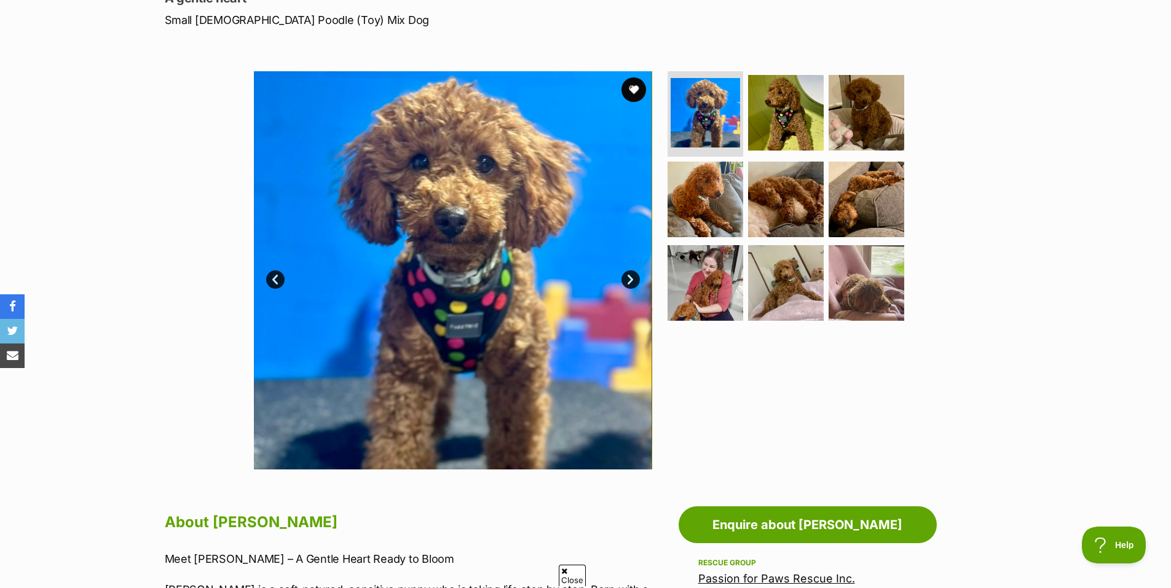
click at [627, 272] on link "Next" at bounding box center [631, 280] width 18 height 18
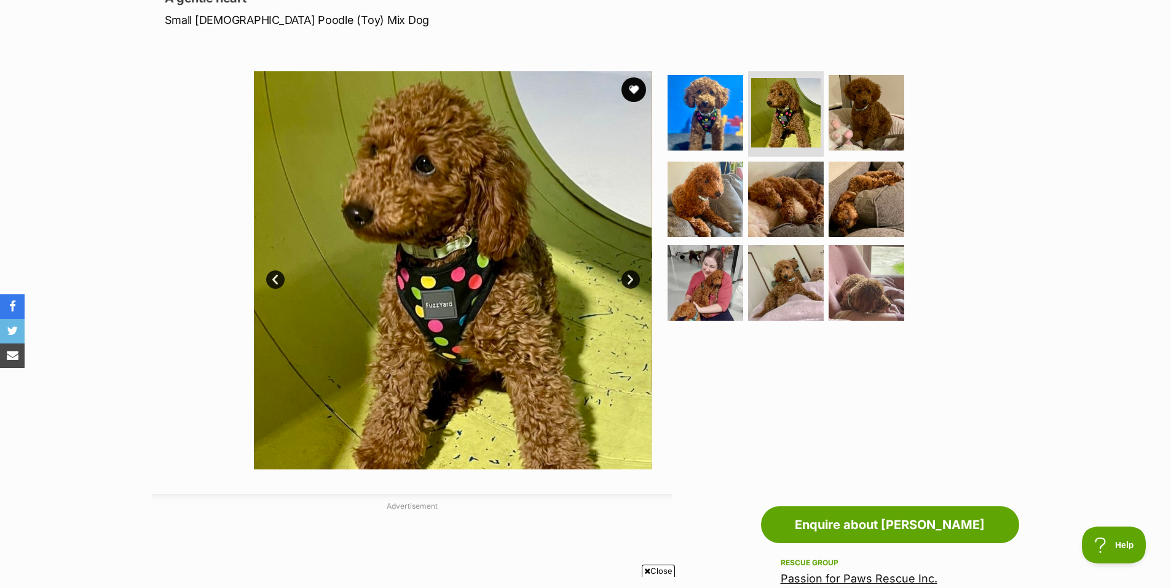
click at [627, 272] on link "Next" at bounding box center [631, 280] width 18 height 18
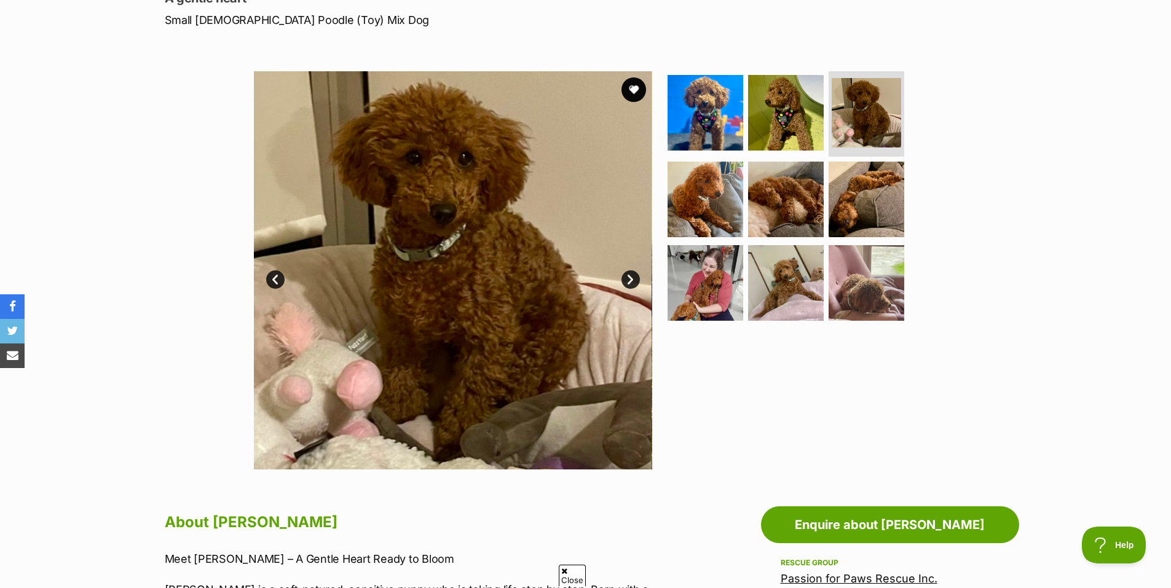
click at [627, 272] on link "Next" at bounding box center [631, 280] width 18 height 18
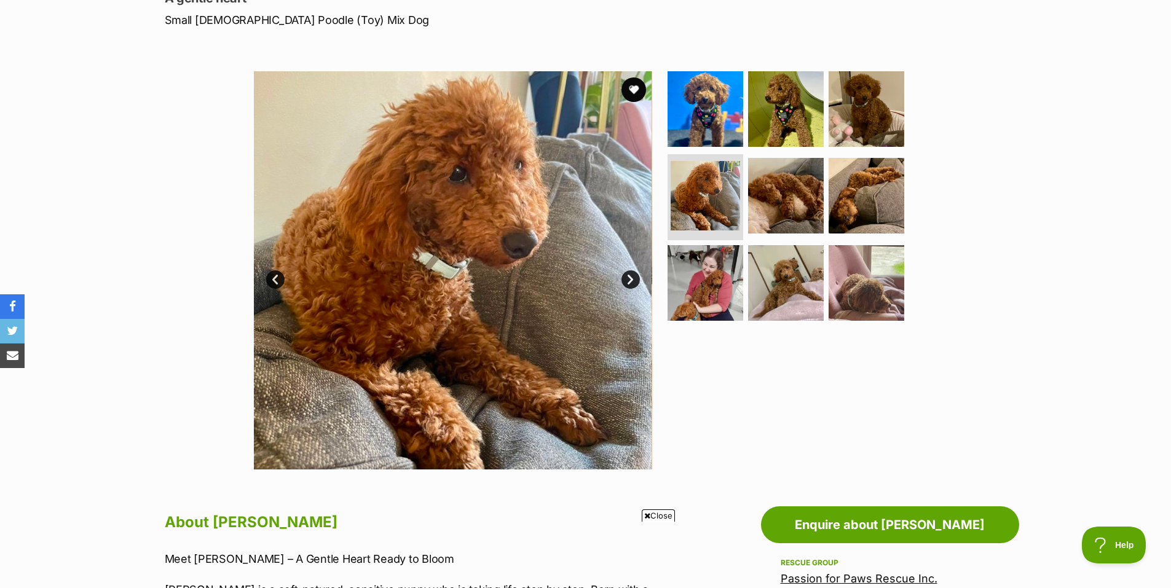
click at [627, 272] on link "Next" at bounding box center [631, 280] width 18 height 18
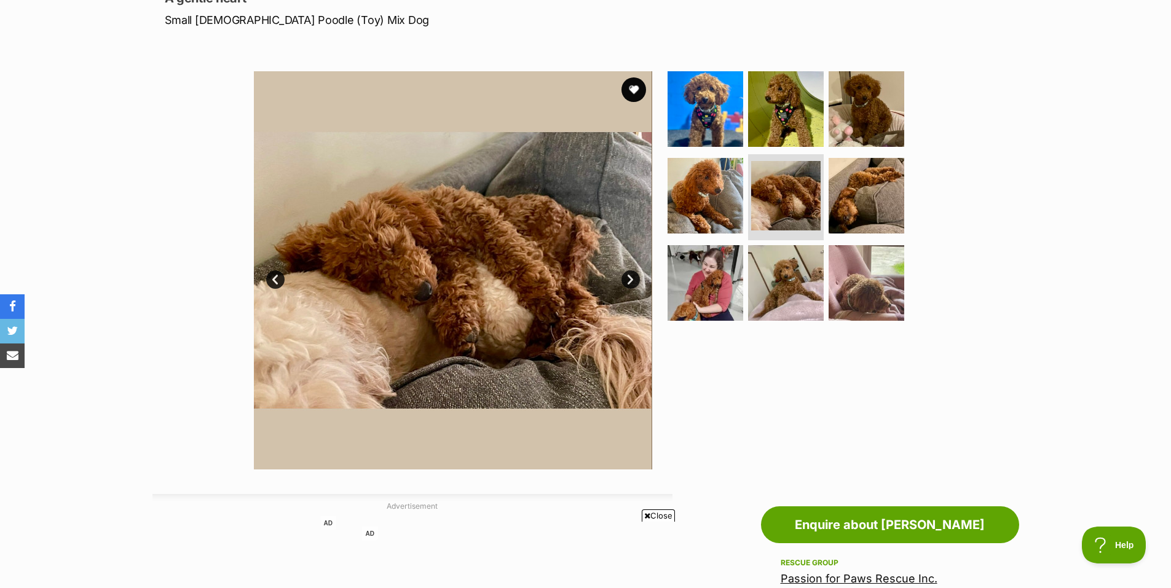
click at [627, 272] on link "Next" at bounding box center [631, 280] width 18 height 18
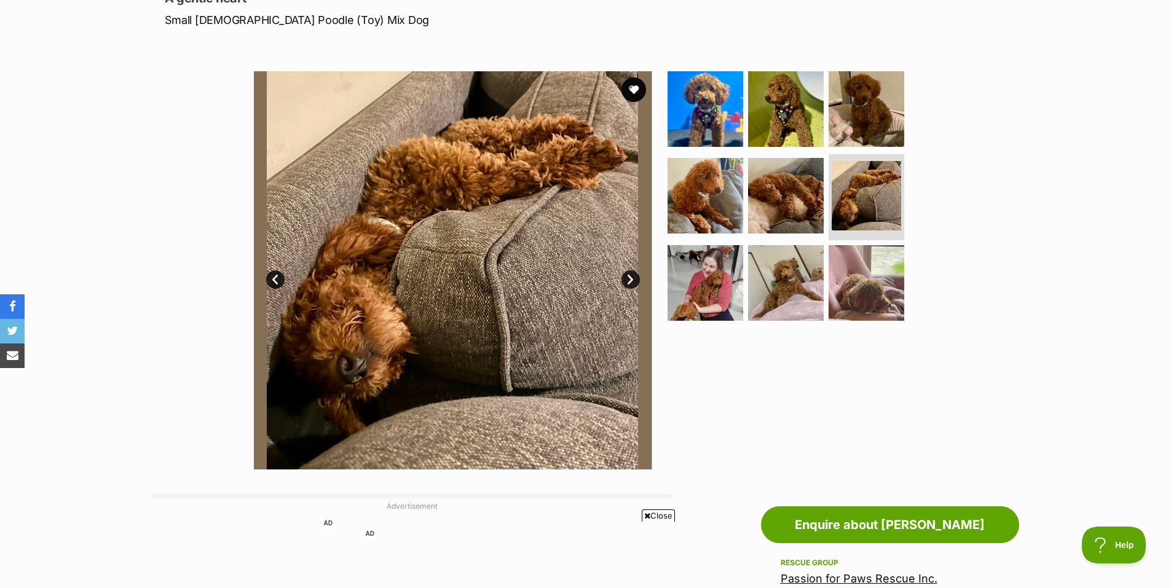
click at [627, 272] on link "Next" at bounding box center [631, 280] width 18 height 18
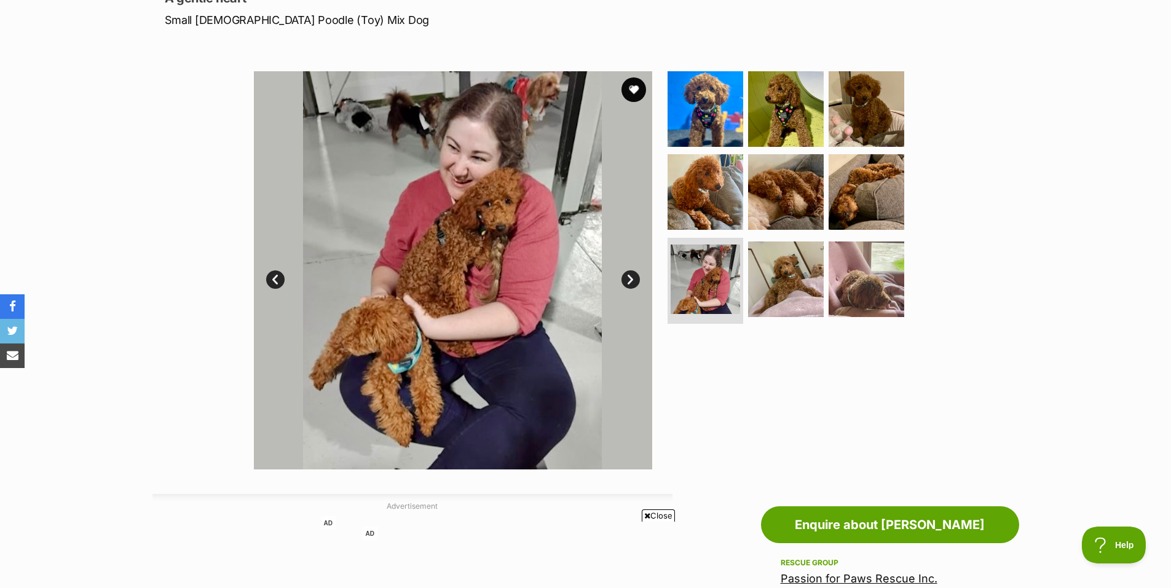
click at [627, 272] on link "Next" at bounding box center [631, 280] width 18 height 18
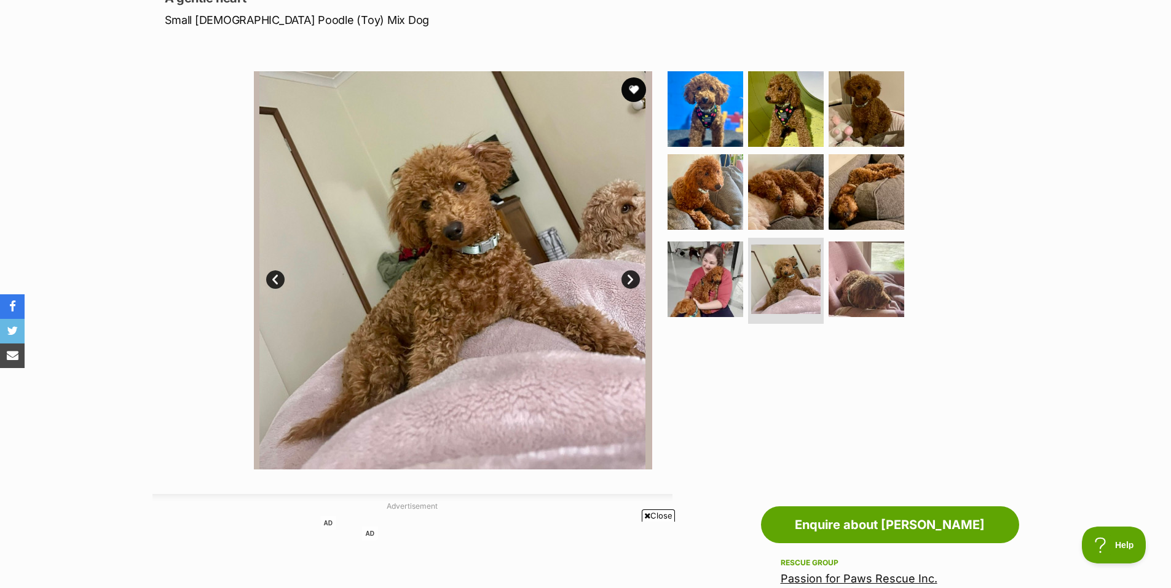
click at [627, 272] on link "Next" at bounding box center [631, 280] width 18 height 18
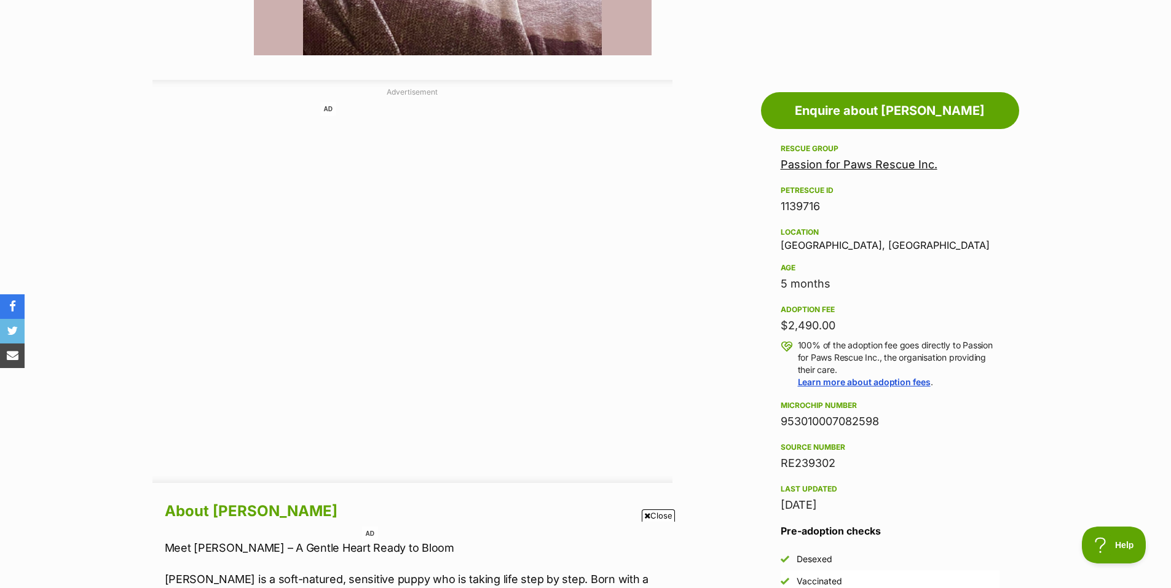
scroll to position [676, 0]
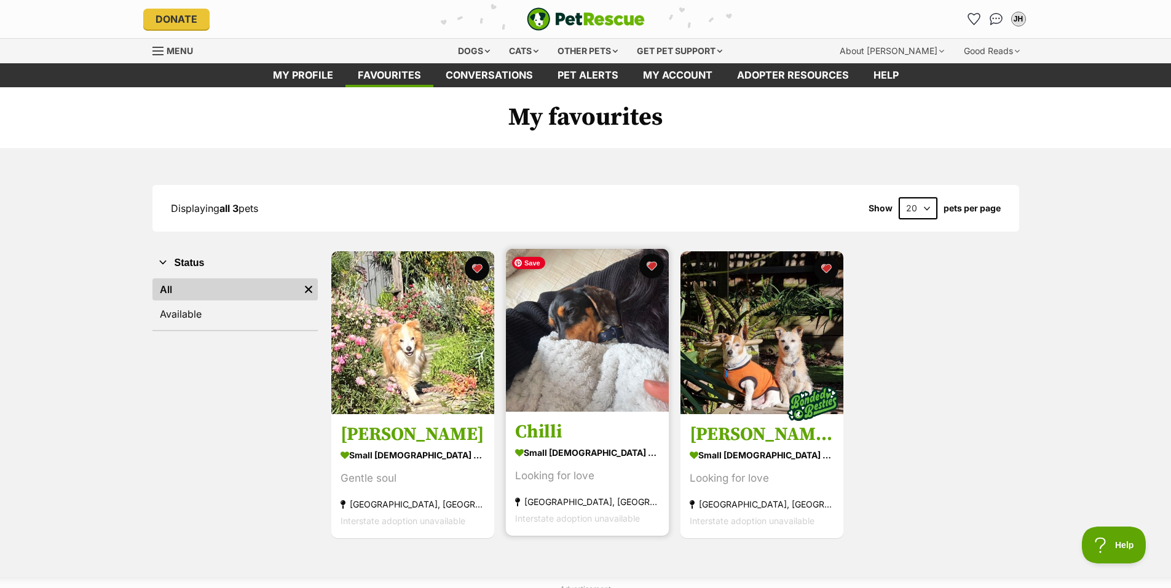
click at [585, 373] on img at bounding box center [587, 330] width 163 height 163
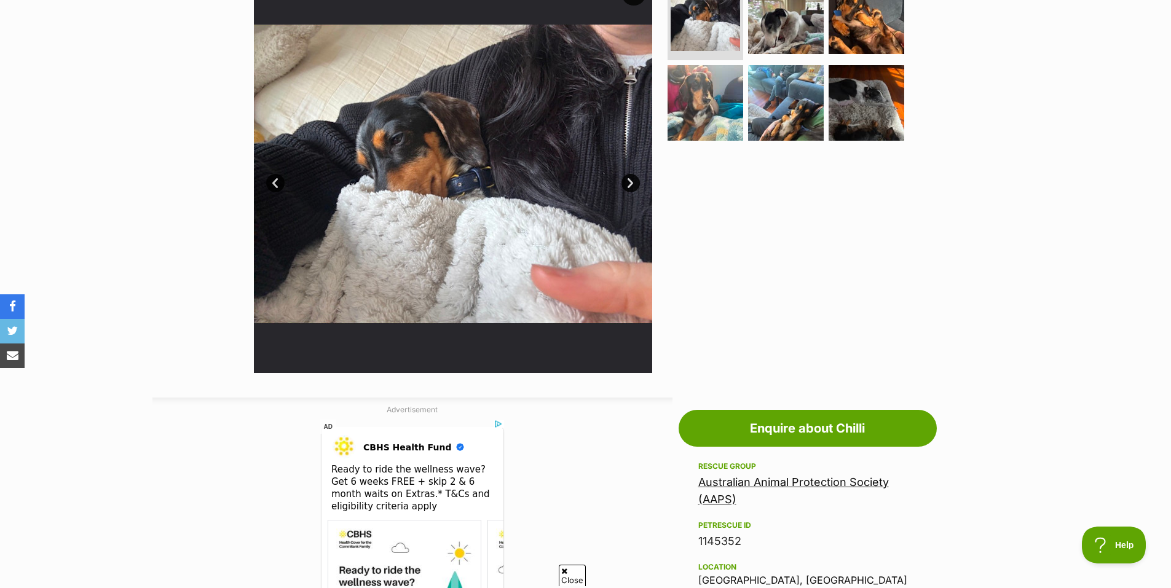
scroll to position [184, 0]
